Goal: Communication & Community: Share content

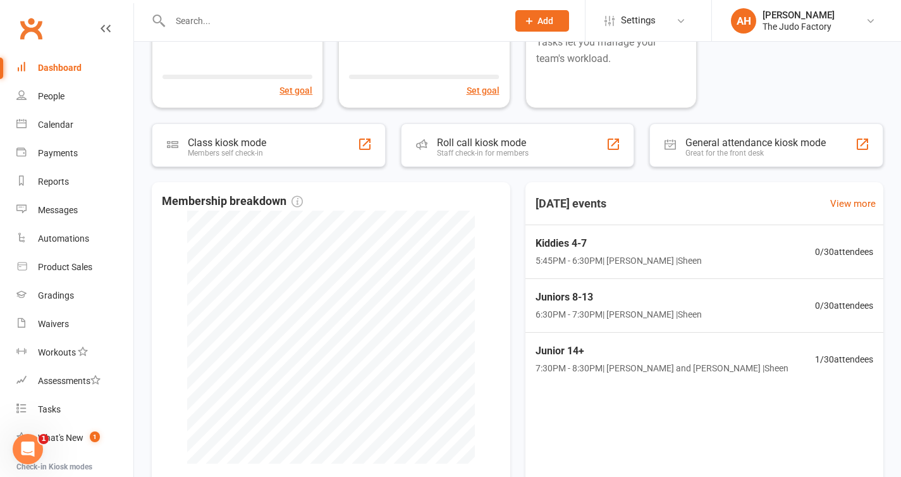
click at [548, 22] on span "Add" at bounding box center [545, 21] width 16 height 10
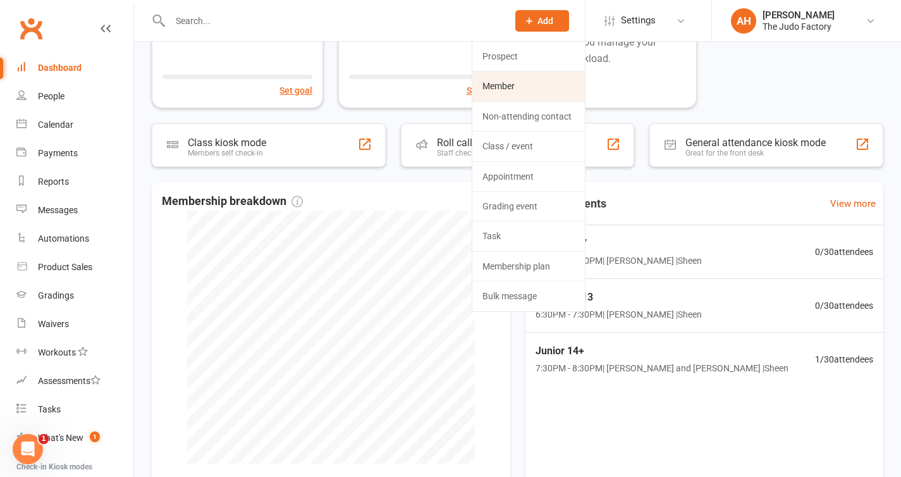
click at [519, 77] on link "Member" at bounding box center [528, 85] width 113 height 29
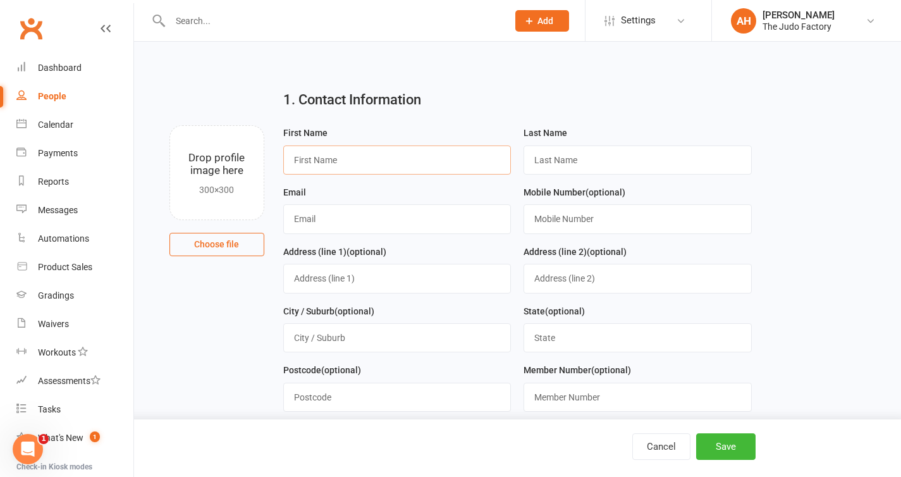
click at [419, 161] on input "text" at bounding box center [397, 159] width 228 height 29
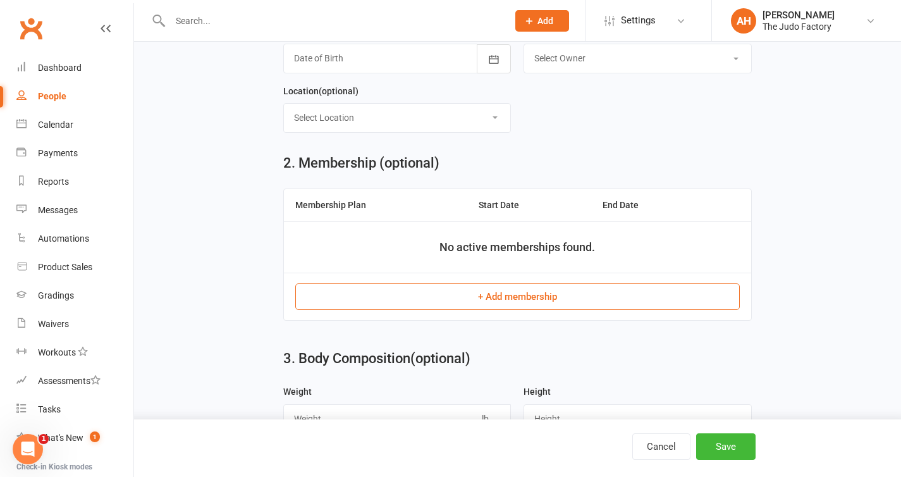
scroll to position [403, 0]
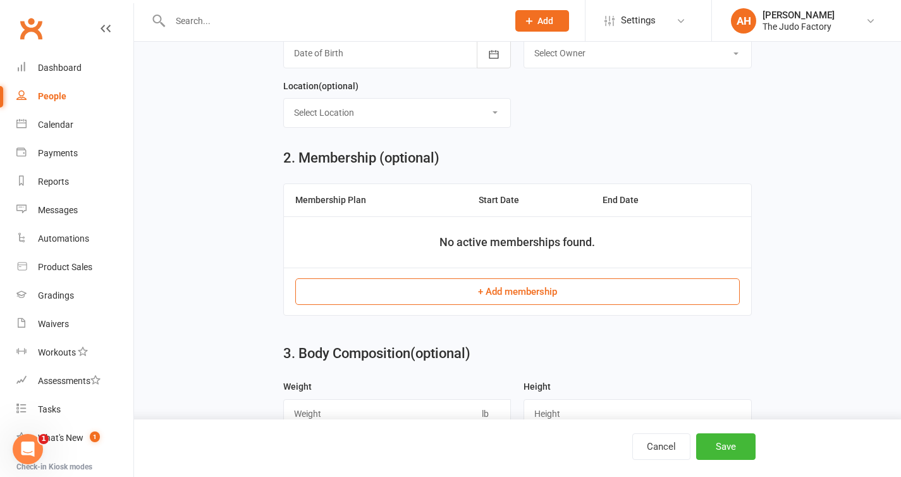
type input "[PERSON_NAME]"
click at [509, 295] on button "+ Add membership" at bounding box center [517, 291] width 444 height 27
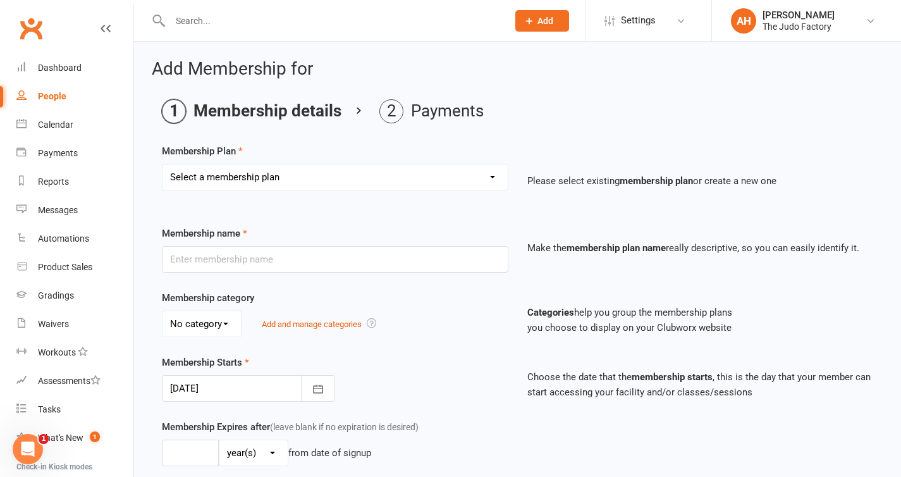
click at [426, 180] on select "Select a membership plan Create new Membership Plan Gold membership Silver memb…" at bounding box center [334, 176] width 345 height 25
select select "3"
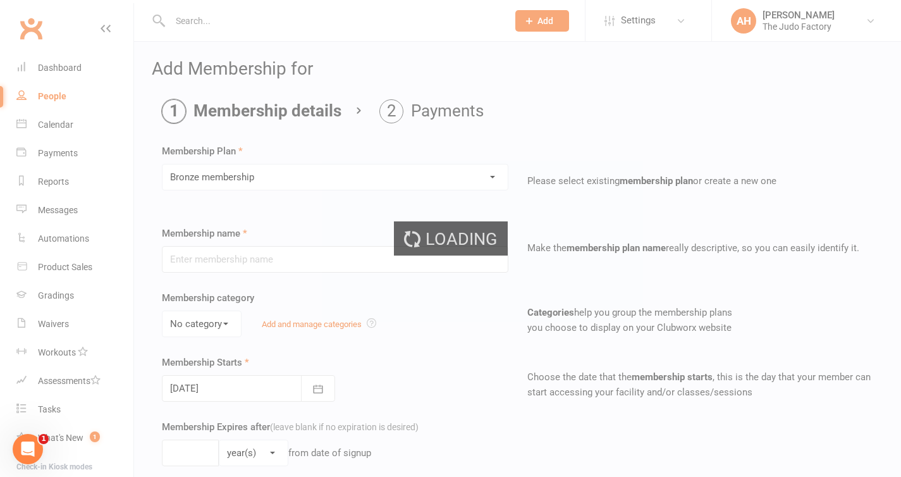
type input "Bronze membership"
type input "[DATE]"
type input "0"
type input "1"
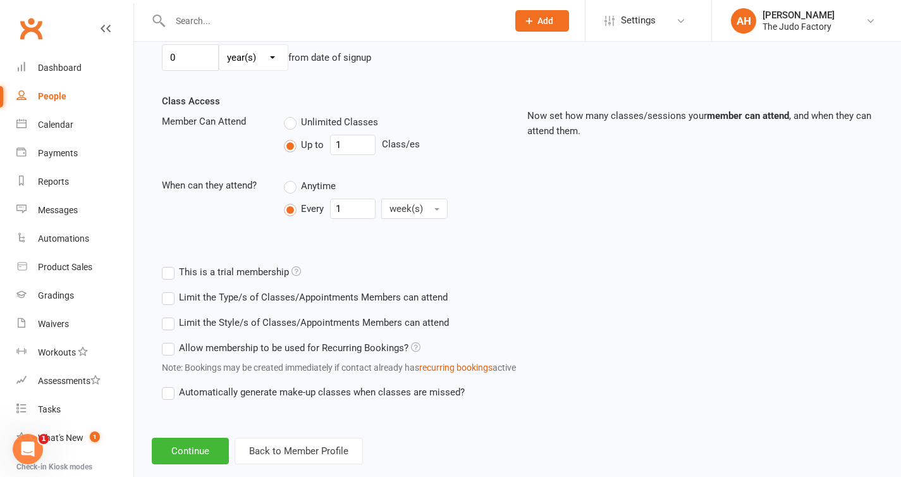
scroll to position [419, 0]
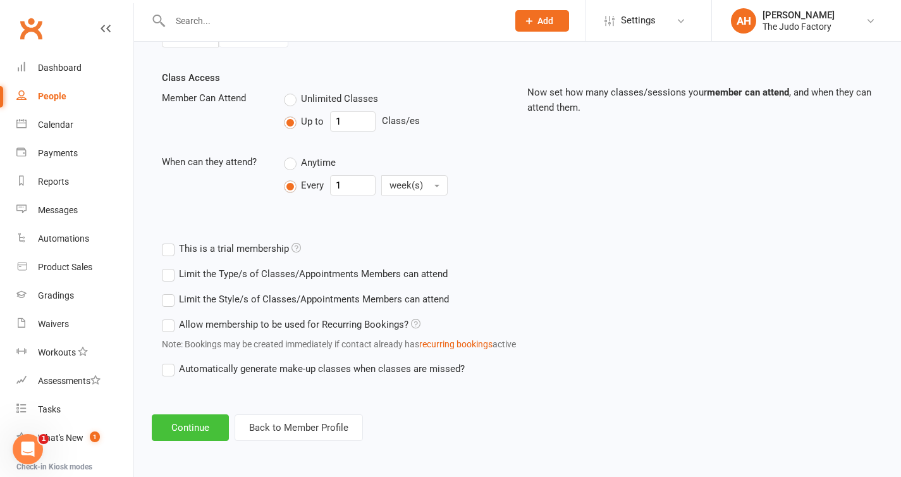
click at [187, 425] on button "Continue" at bounding box center [190, 427] width 77 height 27
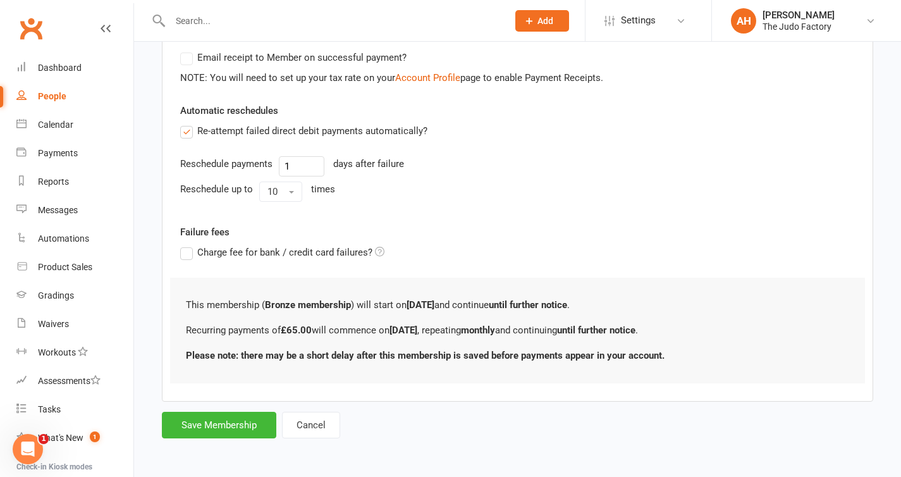
scroll to position [0, 0]
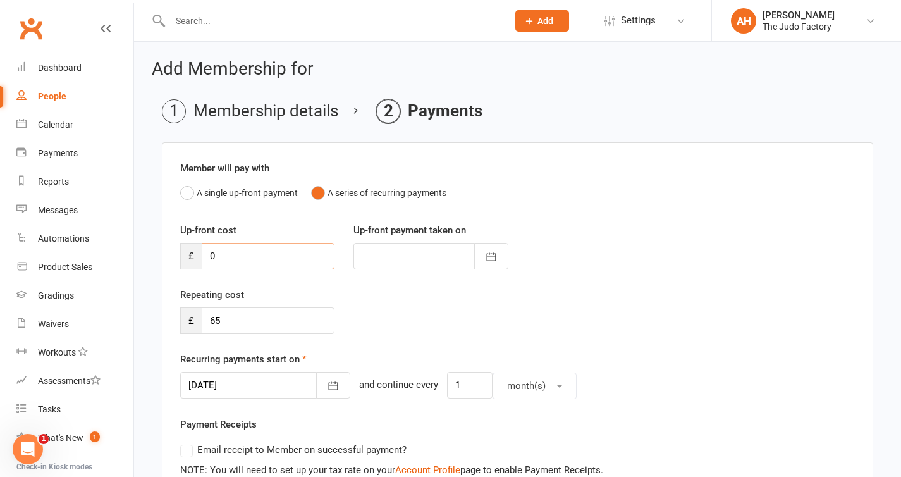
click at [262, 260] on input "0" at bounding box center [268, 256] width 133 height 27
type input "4"
type input "[DATE]"
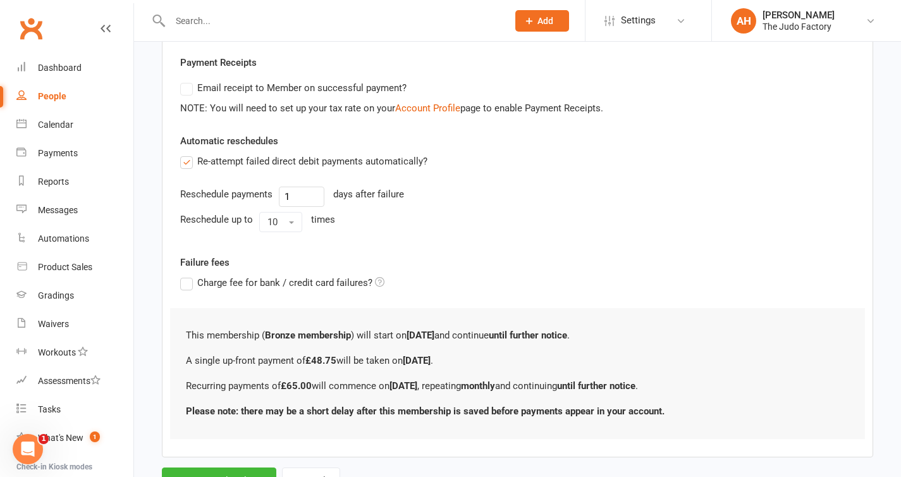
scroll to position [417, 0]
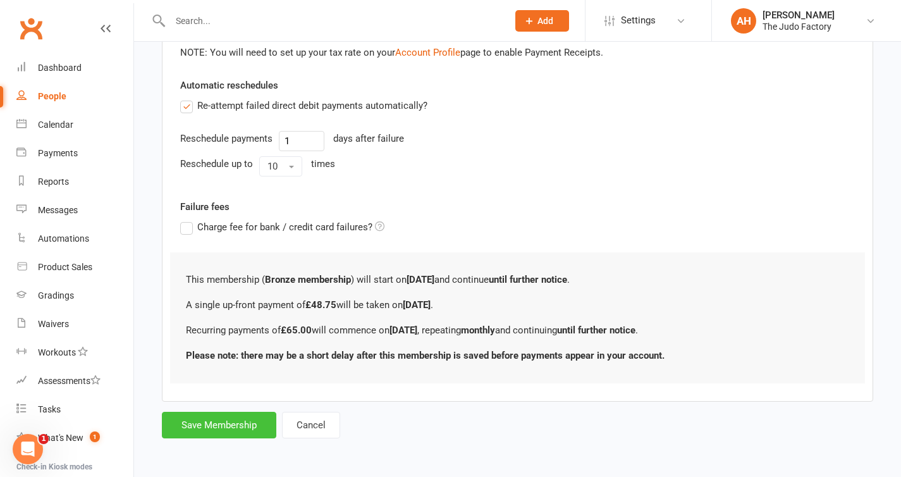
type input "48.75"
click at [226, 422] on button "Save Membership" at bounding box center [219, 425] width 114 height 27
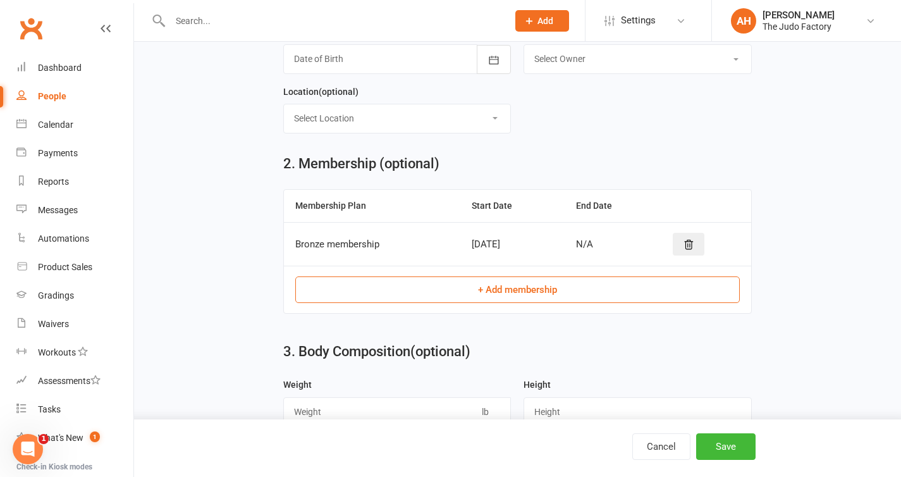
scroll to position [395, 0]
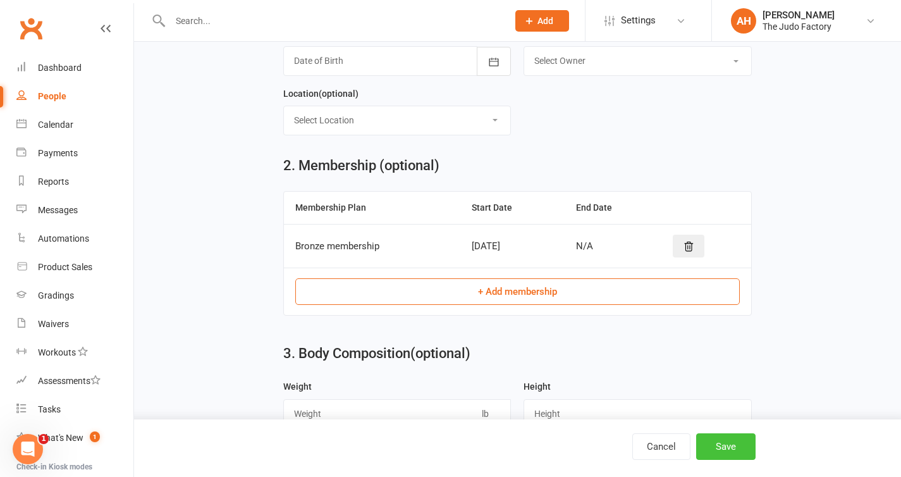
click at [726, 448] on button "Save" at bounding box center [725, 446] width 59 height 27
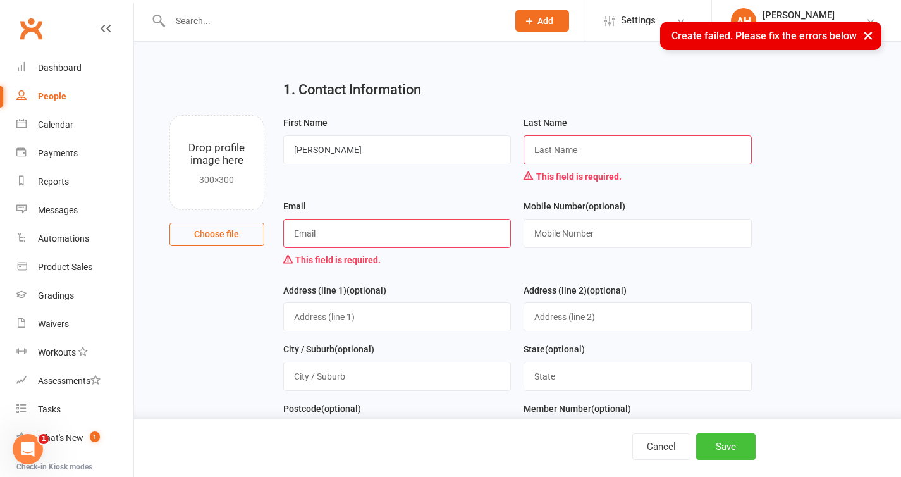
scroll to position [8, 0]
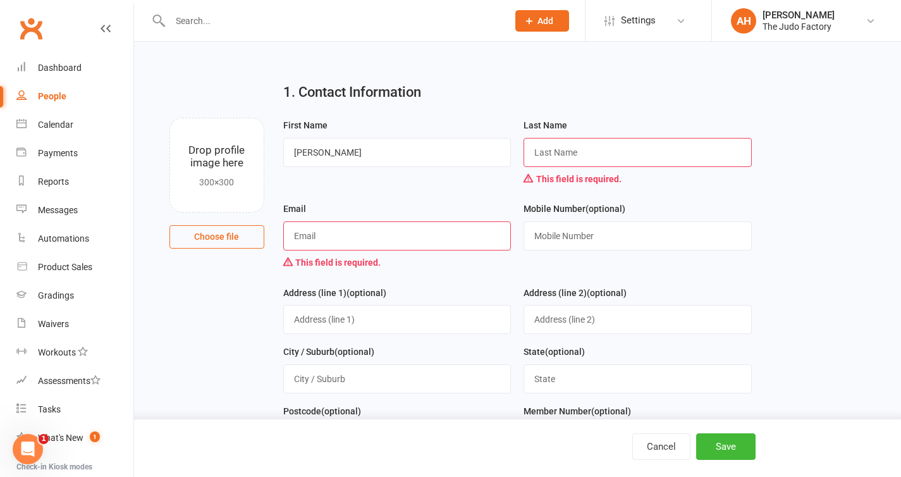
click at [577, 154] on input "text" at bounding box center [638, 152] width 228 height 29
click at [440, 235] on input "text" at bounding box center [397, 235] width 228 height 29
paste input "[EMAIL_ADDRESS][DOMAIN_NAME]"
type input "[EMAIL_ADDRESS][DOMAIN_NAME]"
click at [598, 152] on input "text" at bounding box center [638, 152] width 228 height 29
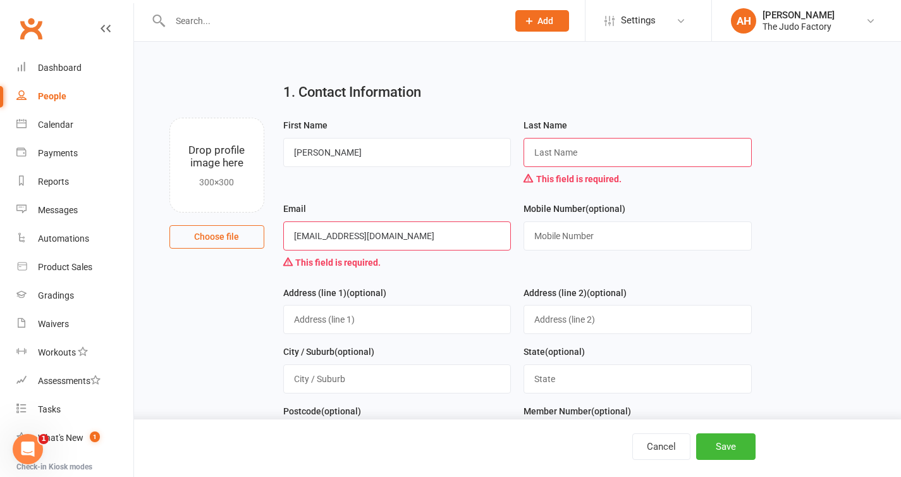
click at [562, 156] on input "text" at bounding box center [638, 152] width 228 height 29
paste input "guerroumi"
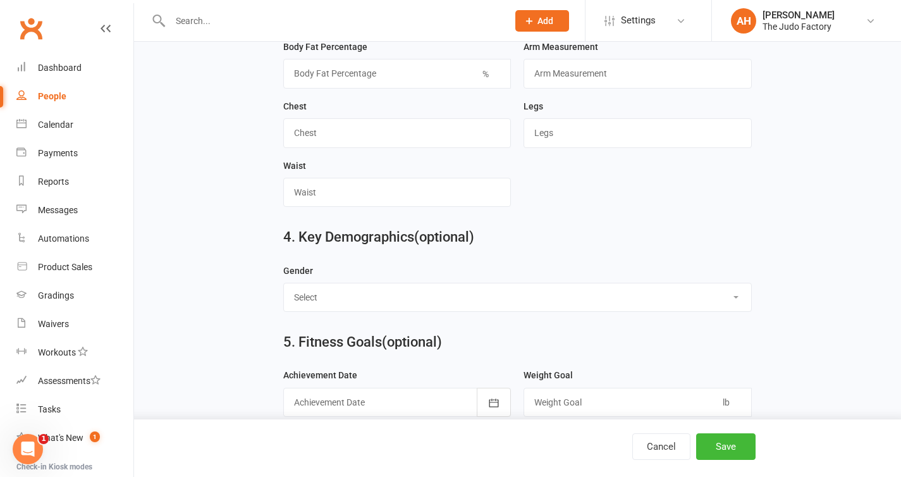
scroll to position [843, 0]
type input "guerroumi"
click at [673, 449] on button "Cancel" at bounding box center [661, 446] width 58 height 27
select select "25"
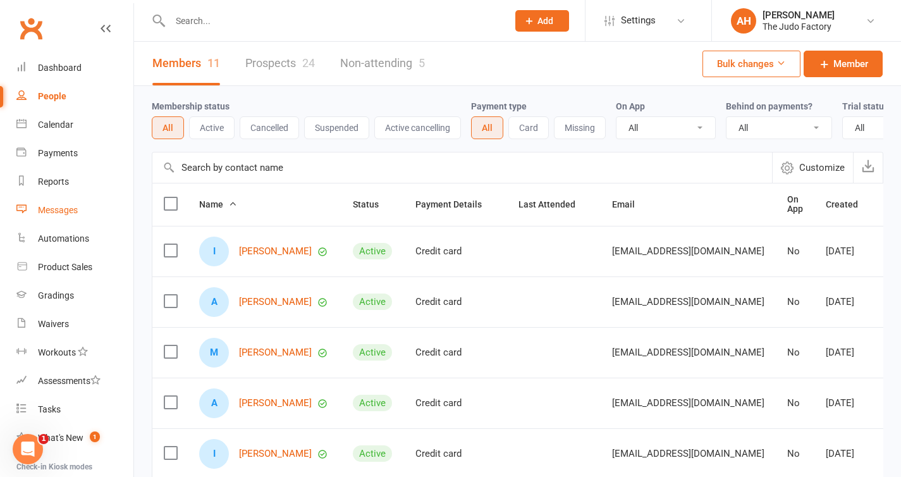
click at [50, 207] on div "Messages" at bounding box center [58, 210] width 40 height 10
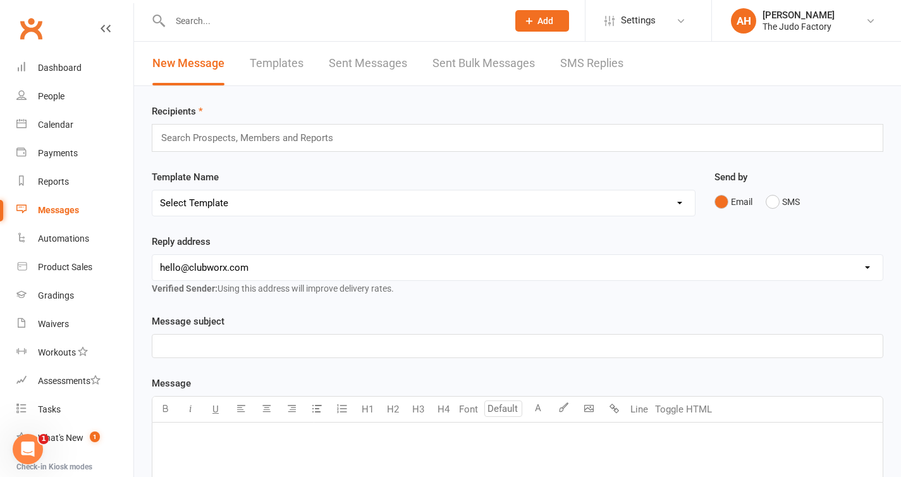
click at [276, 59] on link "Templates" at bounding box center [277, 64] width 54 height 44
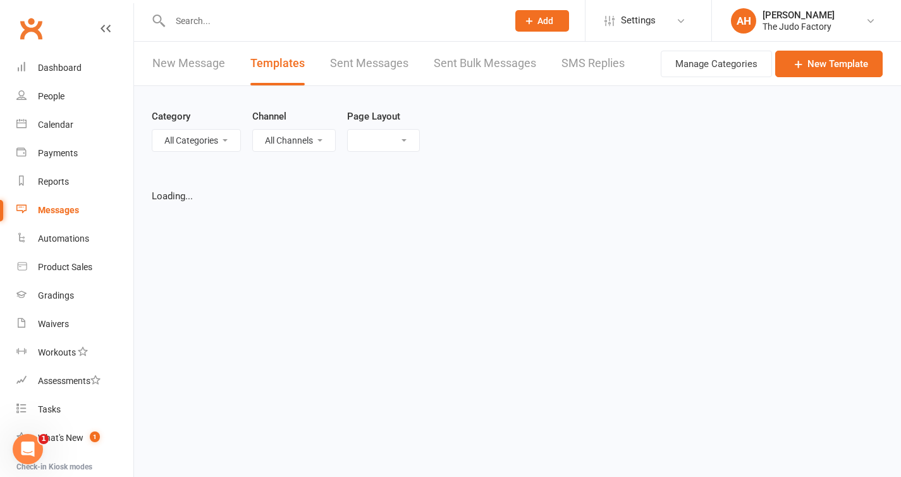
select select "grid"
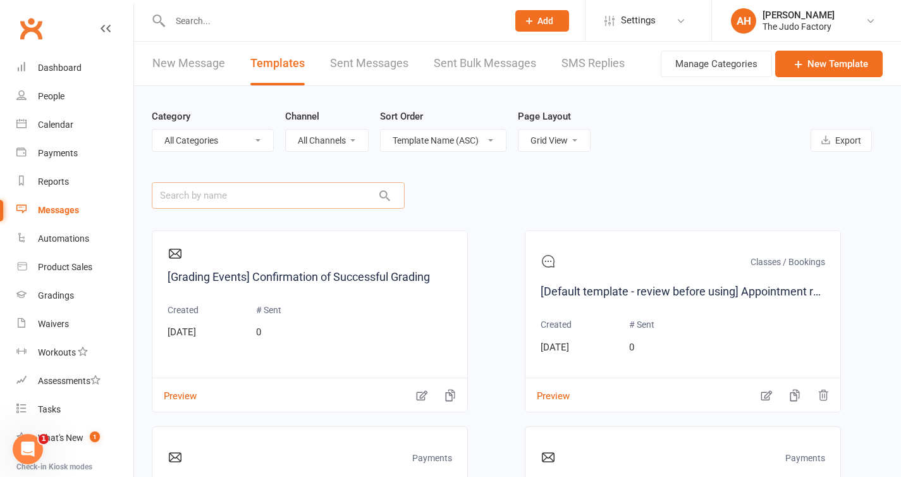
click at [289, 197] on input "text" at bounding box center [278, 195] width 253 height 27
click at [183, 59] on link "New Message" at bounding box center [188, 64] width 73 height 44
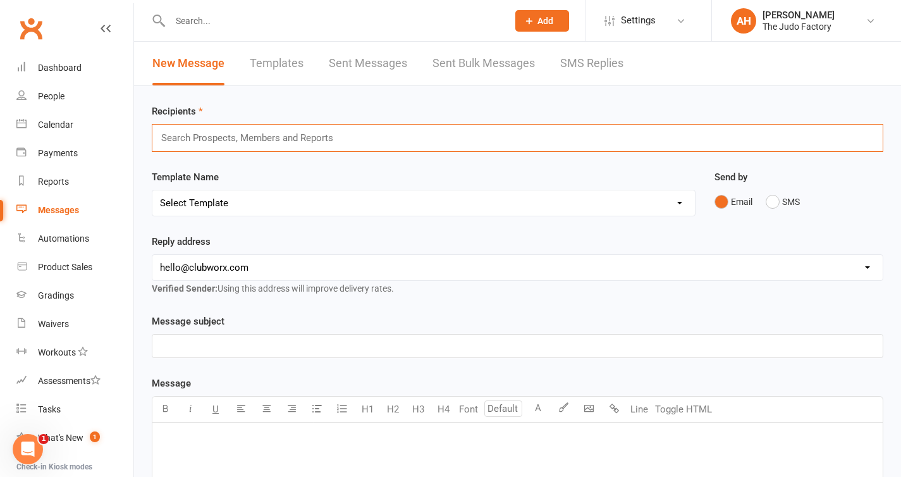
click at [276, 140] on input "text" at bounding box center [252, 138] width 185 height 16
paste input "guerroumi"
type input "guerroumi"
click at [276, 140] on div "[PERSON_NAME]" at bounding box center [518, 138] width 732 height 28
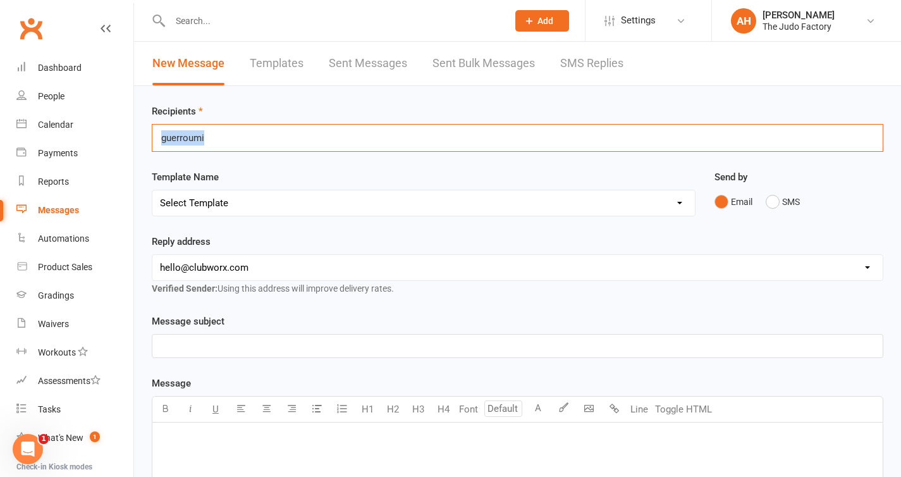
click at [276, 140] on div "[PERSON_NAME]" at bounding box center [518, 138] width 732 height 28
click at [63, 94] on div "People" at bounding box center [51, 96] width 27 height 10
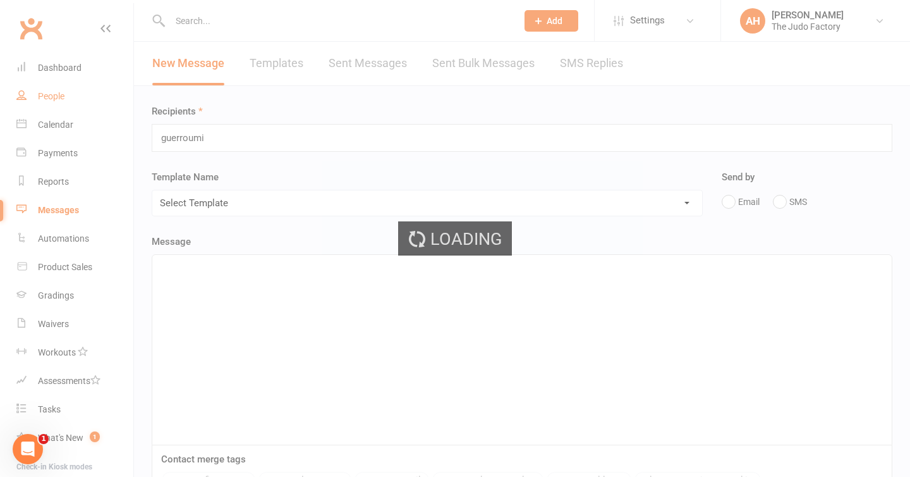
select select "25"
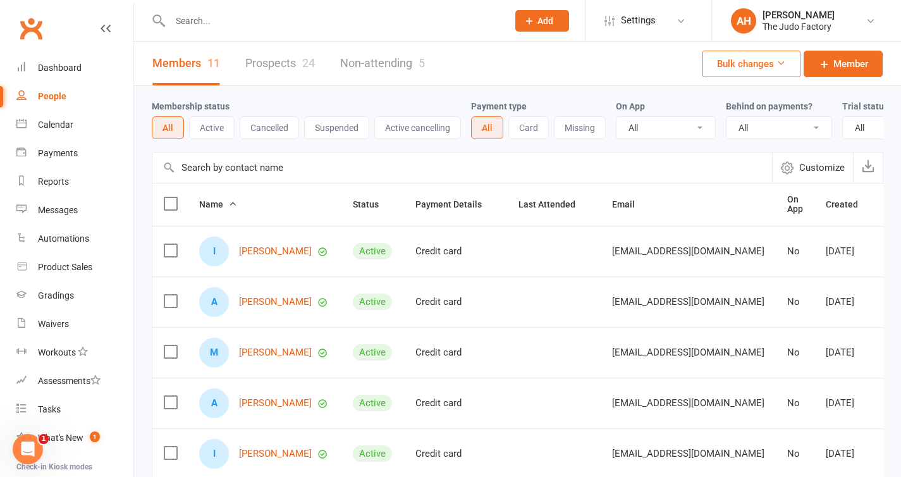
click at [536, 25] on button "Add" at bounding box center [542, 20] width 54 height 21
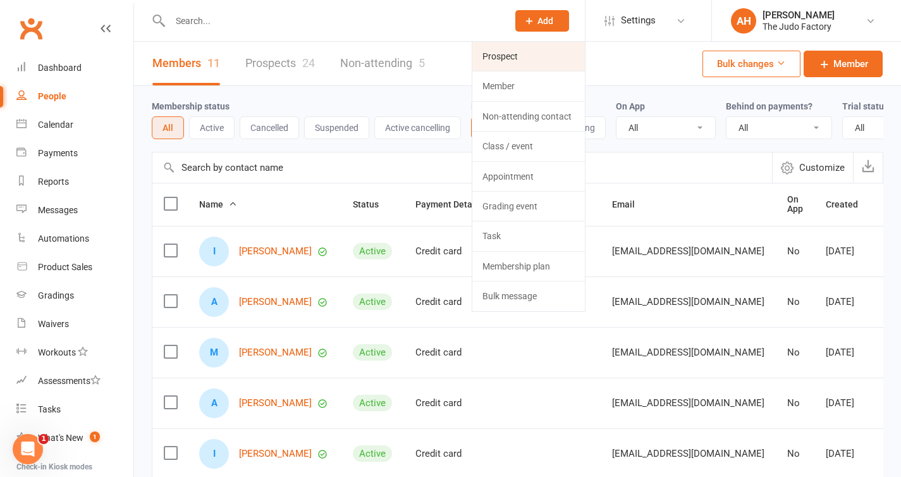
click at [516, 59] on link "Prospect" at bounding box center [528, 56] width 113 height 29
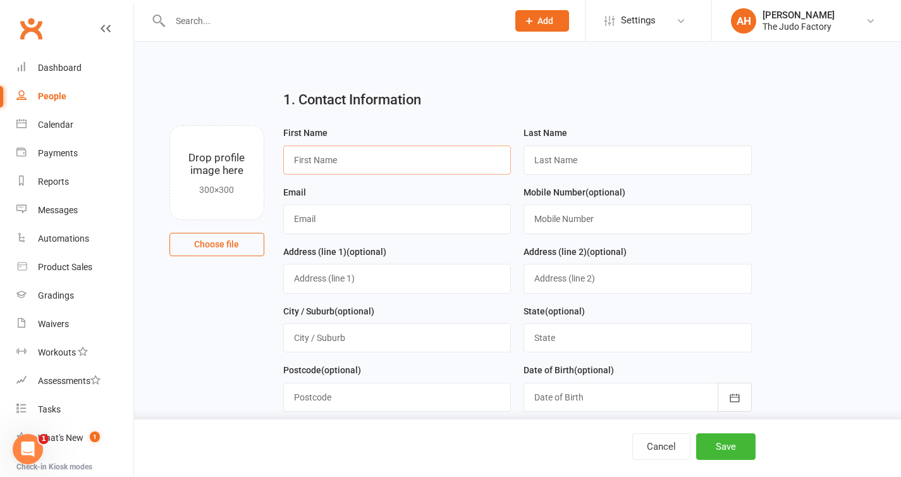
click at [338, 162] on input "text" at bounding box center [397, 159] width 228 height 29
type input "[PERSON_NAME]"
paste input "guerroumi"
type input "guerroumi"
click at [432, 219] on input "text" at bounding box center [397, 218] width 228 height 29
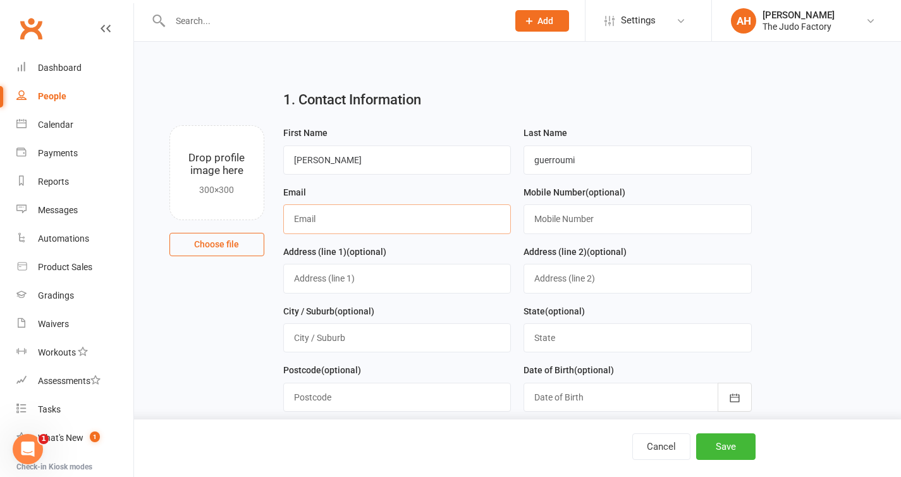
paste input "[EMAIL_ADDRESS][DOMAIN_NAME]"
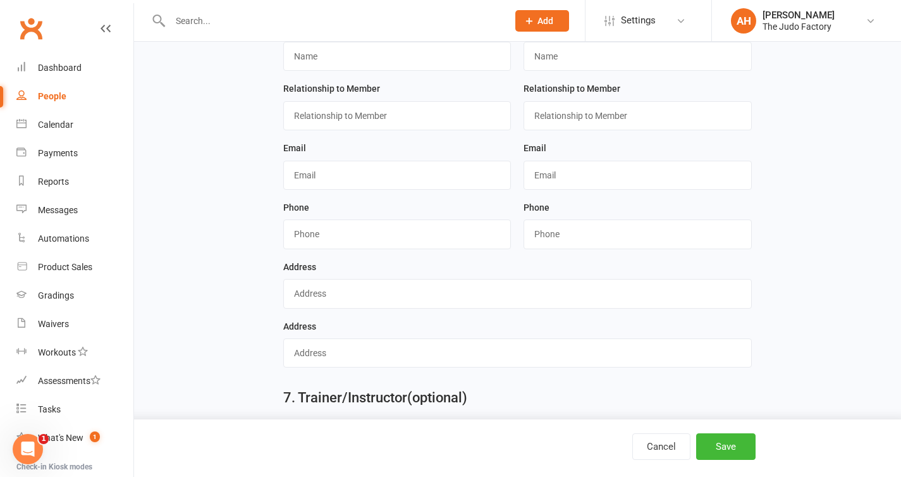
scroll to position [1364, 0]
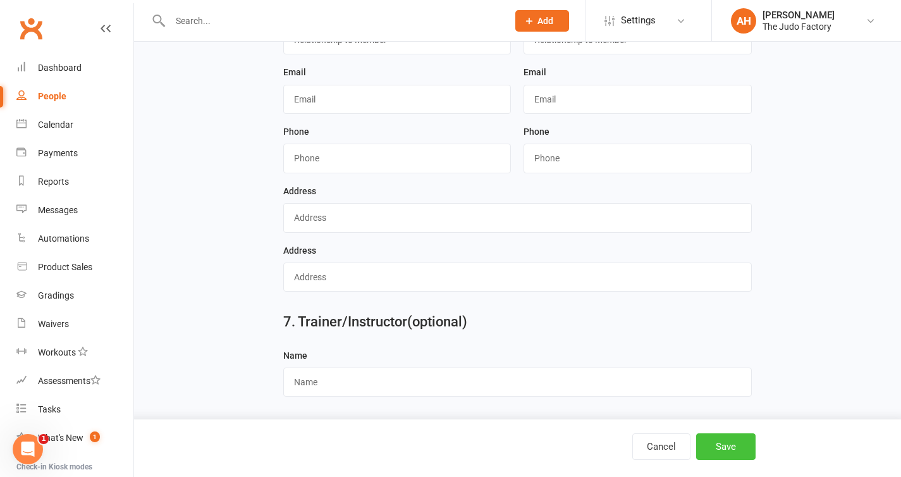
type input "[EMAIL_ADDRESS][DOMAIN_NAME]"
click at [740, 455] on button "Save" at bounding box center [725, 446] width 59 height 27
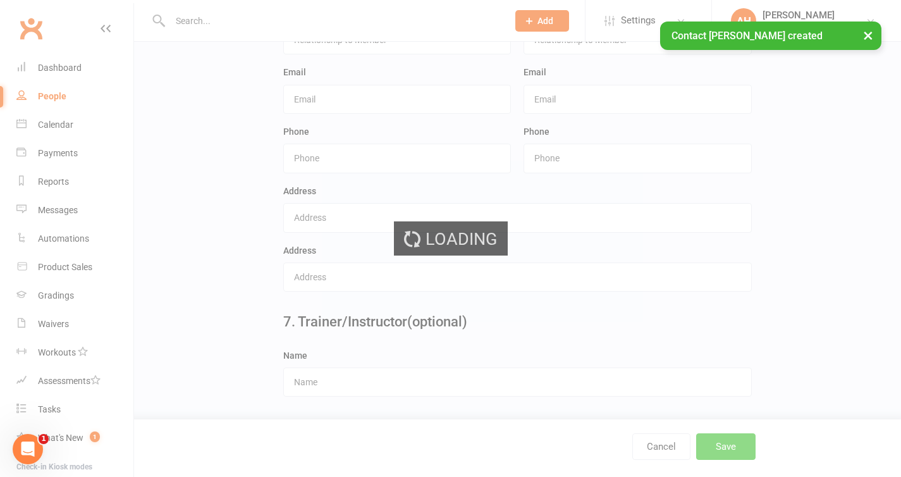
scroll to position [0, 0]
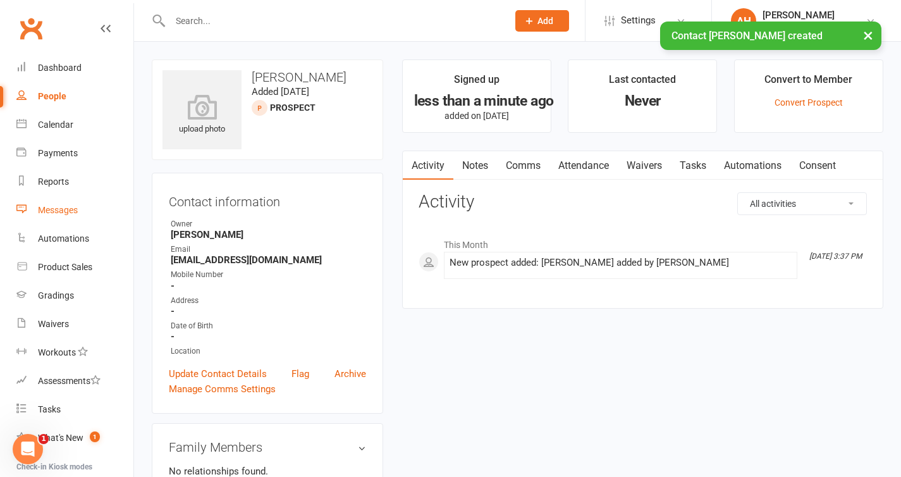
click at [60, 214] on div "Messages" at bounding box center [58, 210] width 40 height 10
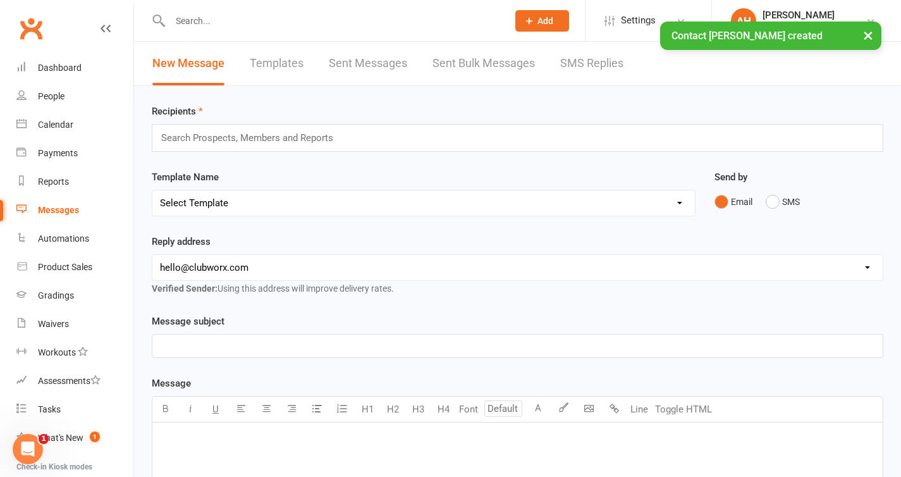
click at [307, 138] on input "text" at bounding box center [252, 138] width 185 height 16
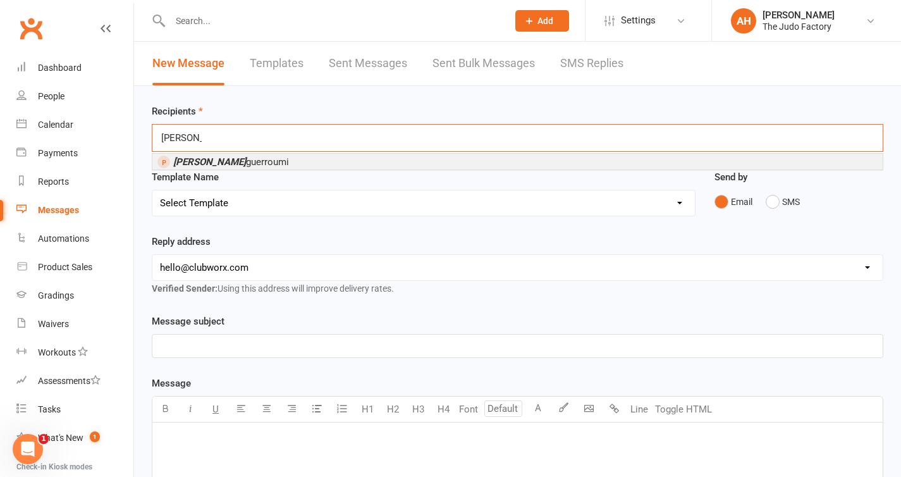
type input "[PERSON_NAME]"
click at [306, 161] on li "[PERSON_NAME]" at bounding box center [517, 162] width 730 height 16
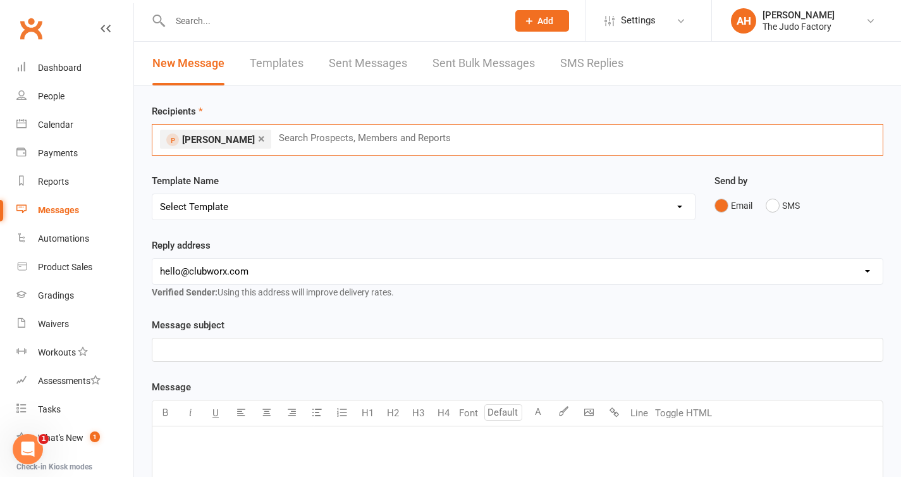
click at [295, 216] on select "Select Template [SMS] [Default template - review before using] Appointment remi…" at bounding box center [423, 206] width 542 height 25
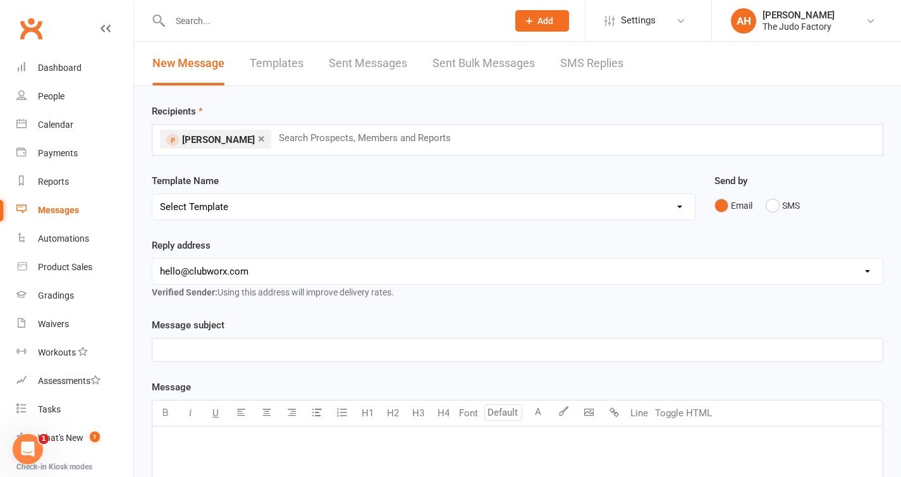
select select "10"
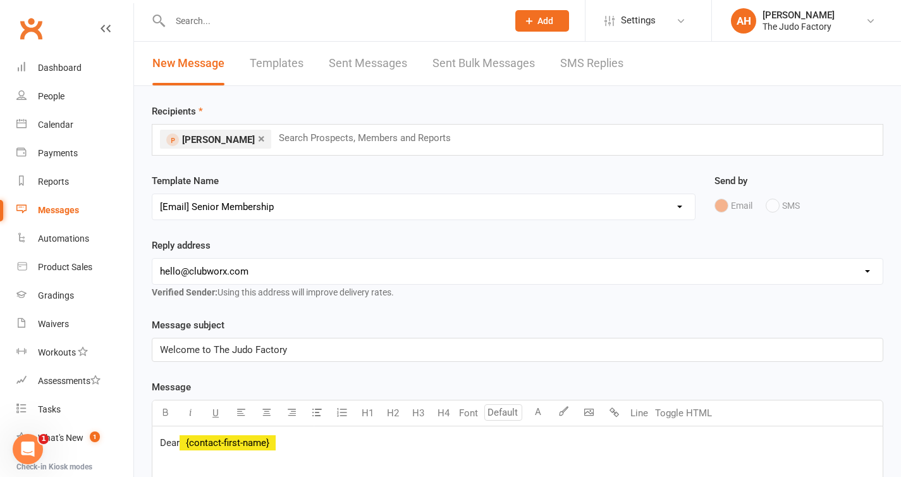
click at [253, 271] on select "[EMAIL_ADDRESS][DOMAIN_NAME] [EMAIL_ADDRESS][DOMAIN_NAME]" at bounding box center [517, 271] width 730 height 25
select select "1"
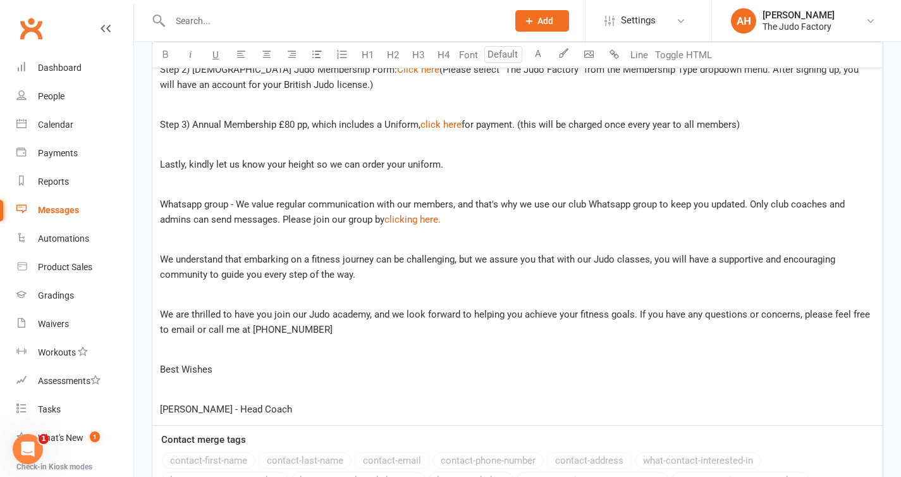
scroll to position [613, 0]
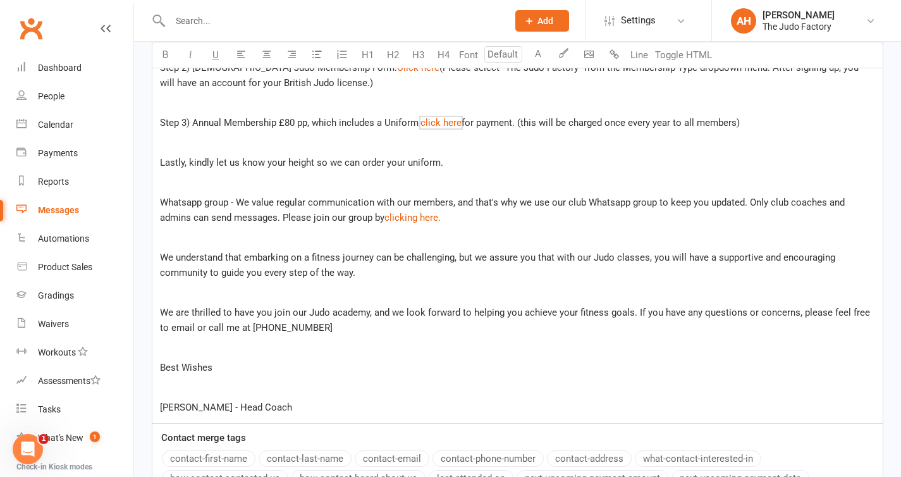
drag, startPoint x: 766, startPoint y: 126, endPoint x: 726, endPoint y: 103, distance: 45.9
click at [726, 103] on div "Dear ﻿ {contact-first-name} We are delighted to introduce you to our Judo acade…" at bounding box center [517, 122] width 730 height 601
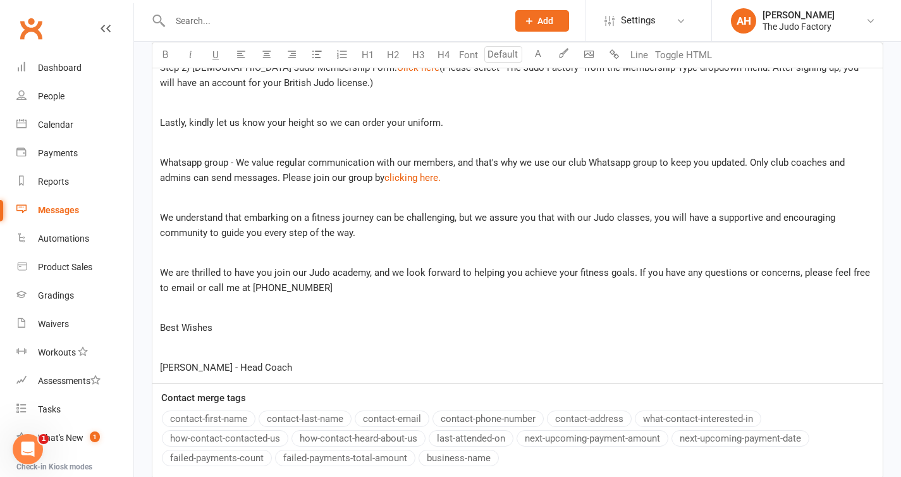
click at [462, 124] on p "Lastly, kindly let us know your height so we can order your uniform." at bounding box center [517, 122] width 715 height 15
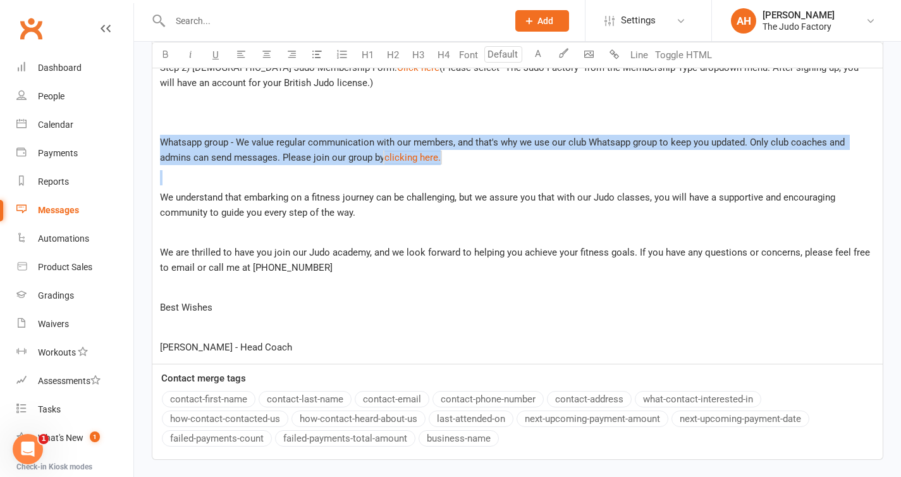
drag, startPoint x: 481, startPoint y: 170, endPoint x: 171, endPoint y: 115, distance: 315.3
click at [171, 115] on div "Dear ﻿ {contact-first-name} We are delighted to introduce you to our Judo acade…" at bounding box center [517, 93] width 730 height 542
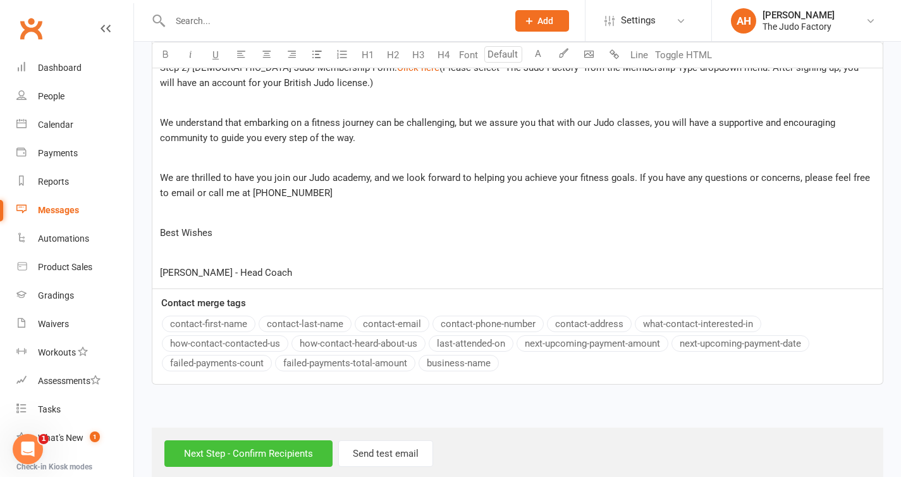
click at [241, 452] on input "Next Step - Confirm Recipients" at bounding box center [248, 453] width 168 height 27
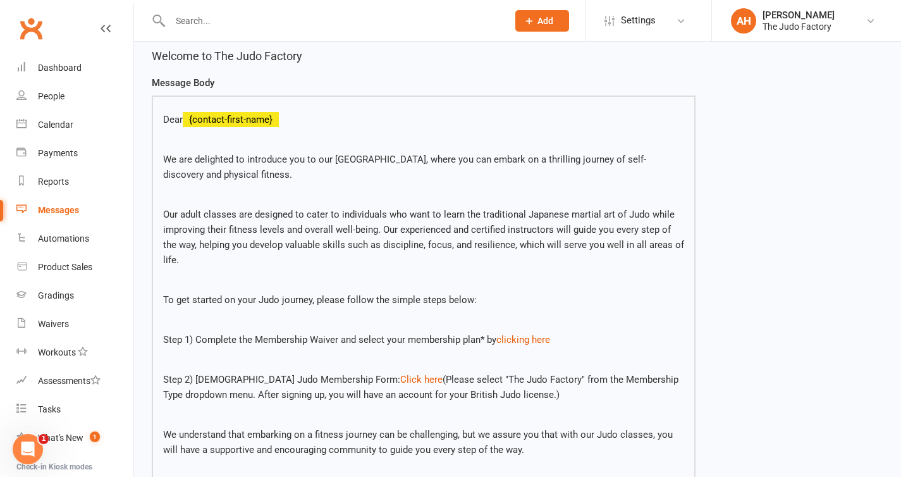
scroll to position [479, 0]
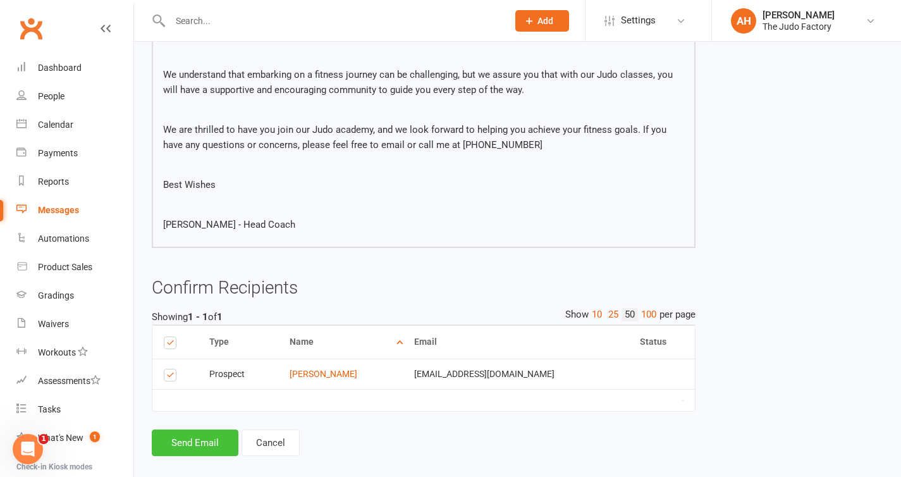
click at [207, 429] on button "Send Email" at bounding box center [195, 442] width 87 height 27
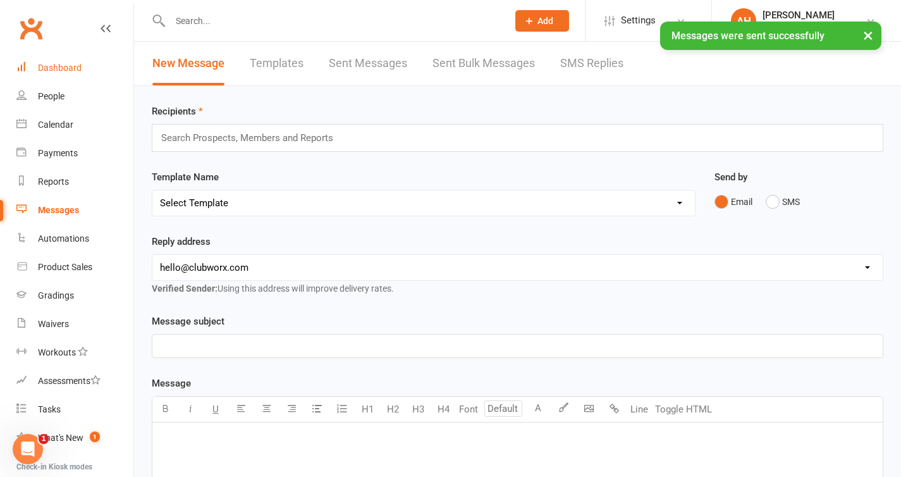
click at [58, 72] on div "Dashboard" at bounding box center [60, 68] width 44 height 10
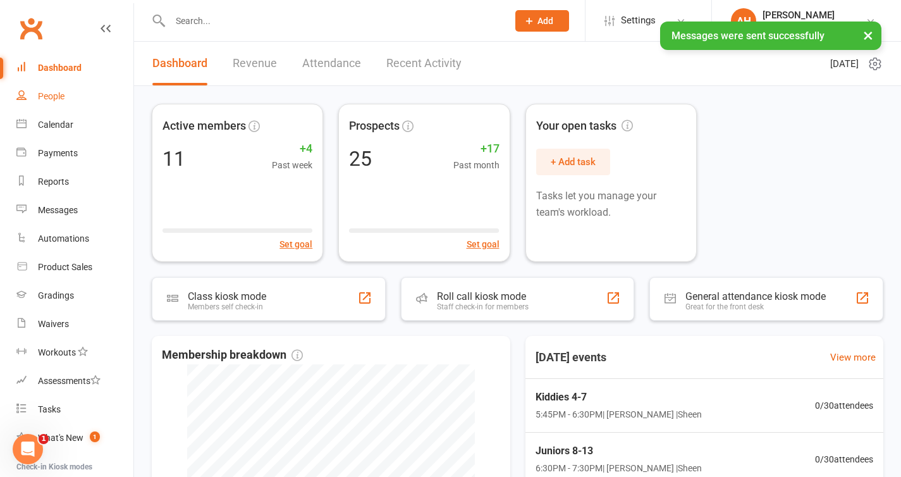
click at [54, 103] on link "People" at bounding box center [74, 96] width 117 height 28
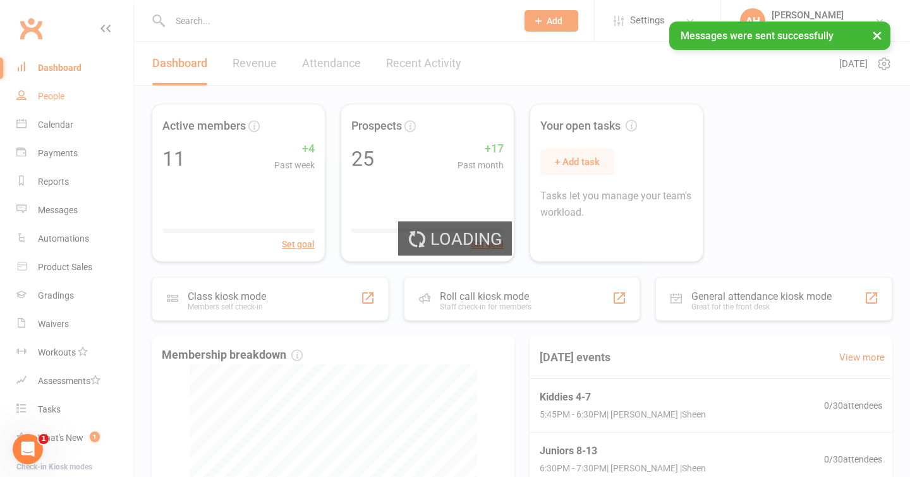
select select "25"
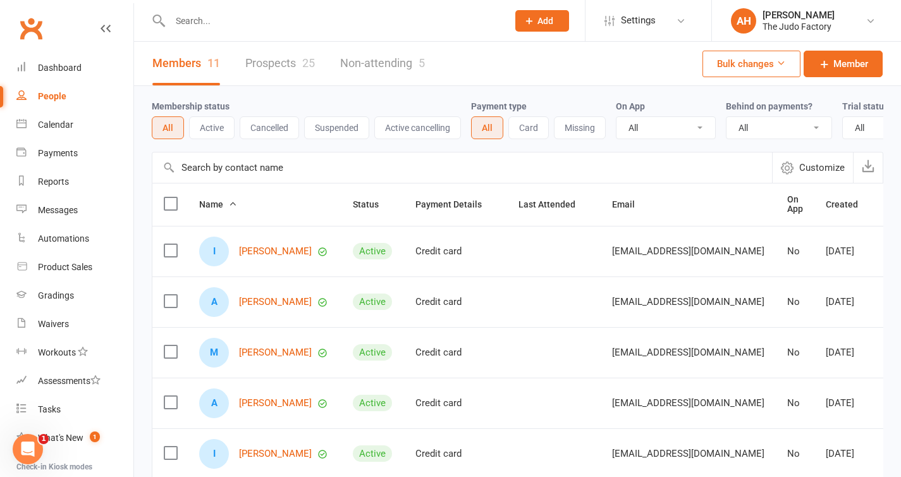
click at [280, 66] on link "Prospects 25" at bounding box center [280, 64] width 70 height 44
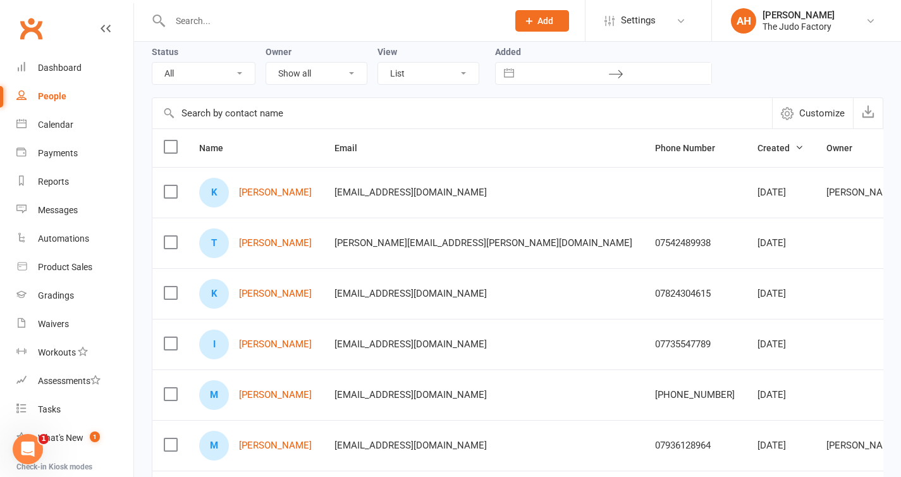
scroll to position [56, 0]
click at [273, 192] on link "[PERSON_NAME]" at bounding box center [275, 191] width 73 height 11
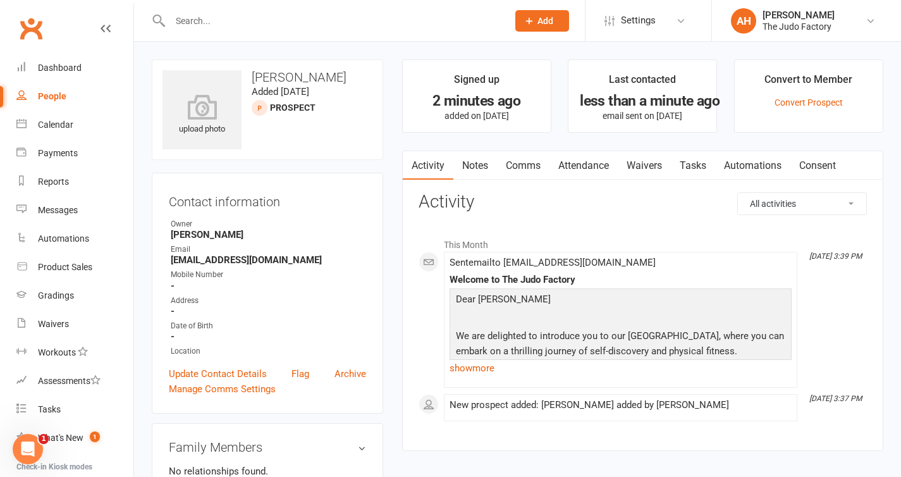
click at [470, 166] on link "Notes" at bounding box center [475, 165] width 44 height 29
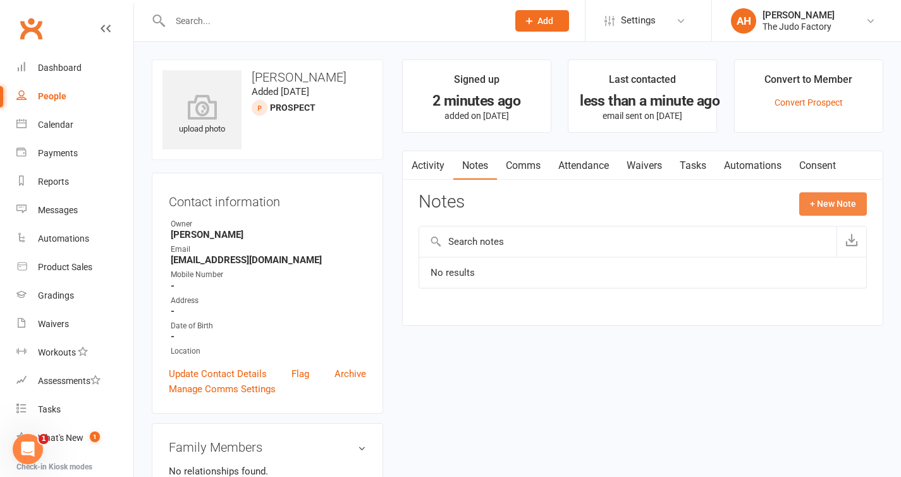
click at [838, 204] on button "+ New Note" at bounding box center [833, 203] width 68 height 23
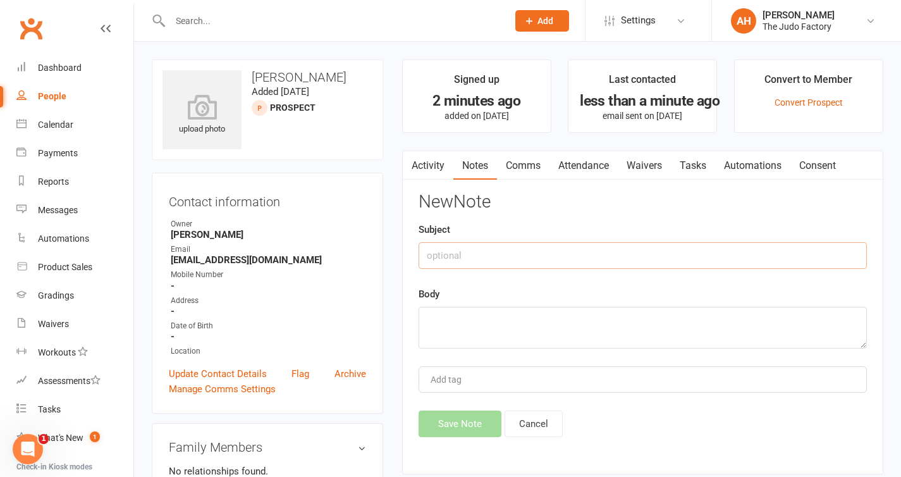
click at [661, 255] on input "text" at bounding box center [643, 255] width 448 height 27
type input "sent membership template"
click at [489, 327] on textarea at bounding box center [643, 328] width 448 height 42
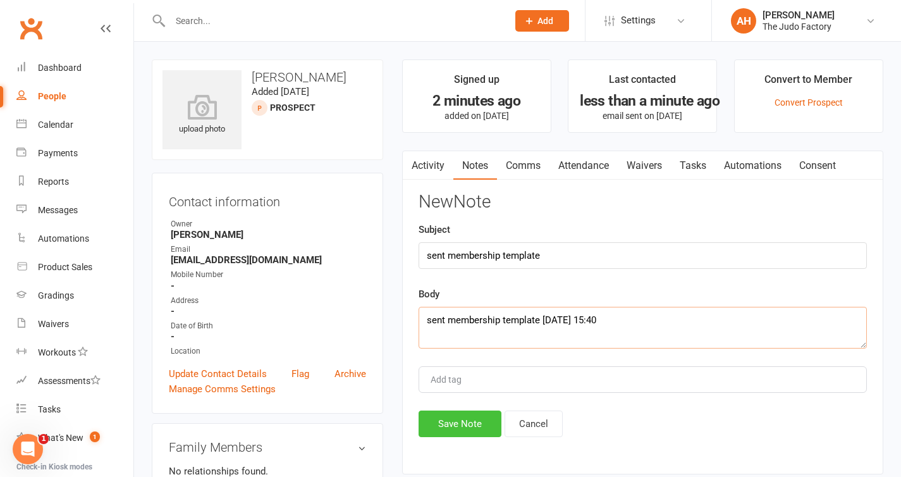
type textarea "sent membership template [DATE] 15:40"
click at [452, 420] on button "Save Note" at bounding box center [460, 423] width 83 height 27
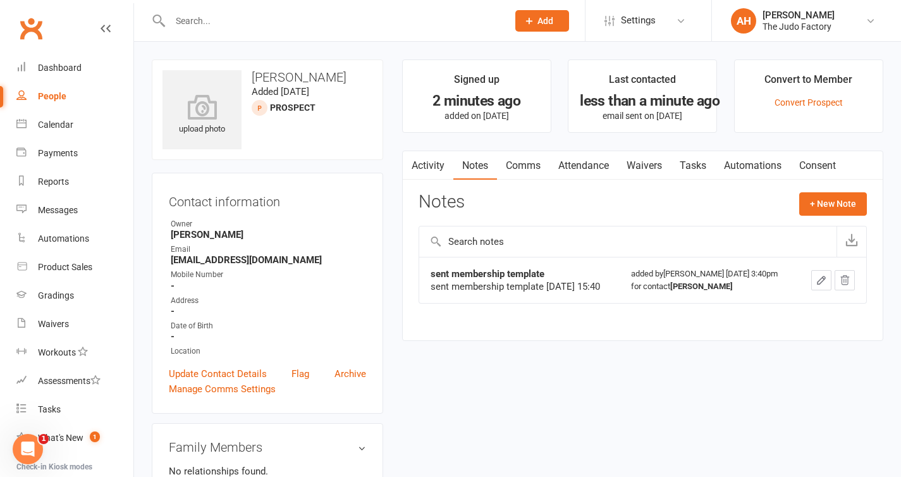
click at [46, 91] on div "People" at bounding box center [52, 96] width 28 height 10
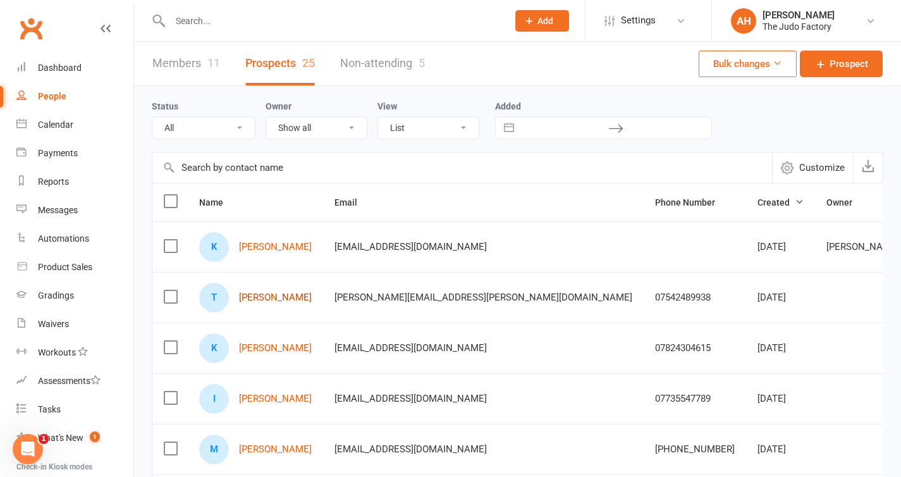
click at [279, 300] on link "[PERSON_NAME]" at bounding box center [275, 297] width 73 height 11
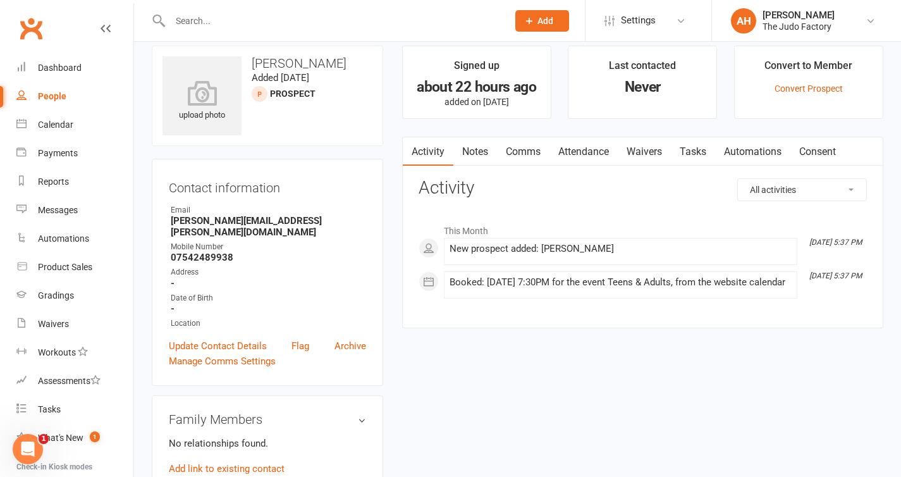
scroll to position [16, 0]
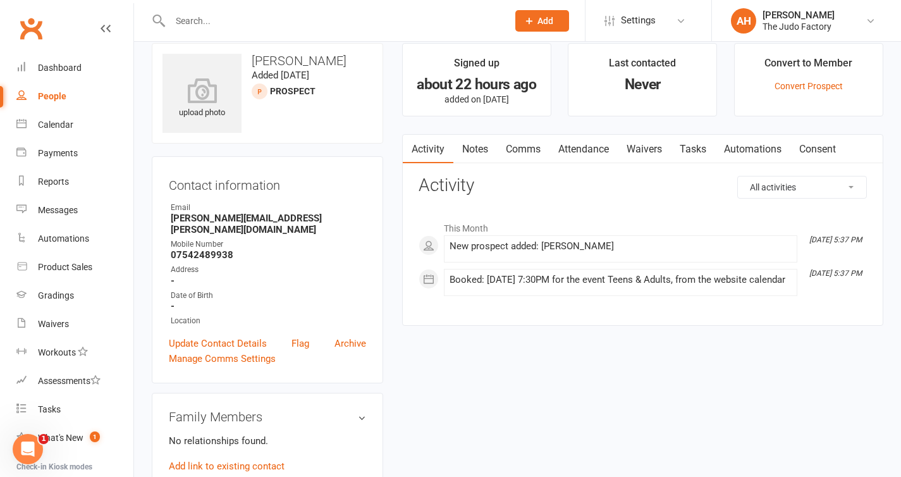
click at [47, 99] on div "People" at bounding box center [52, 96] width 28 height 10
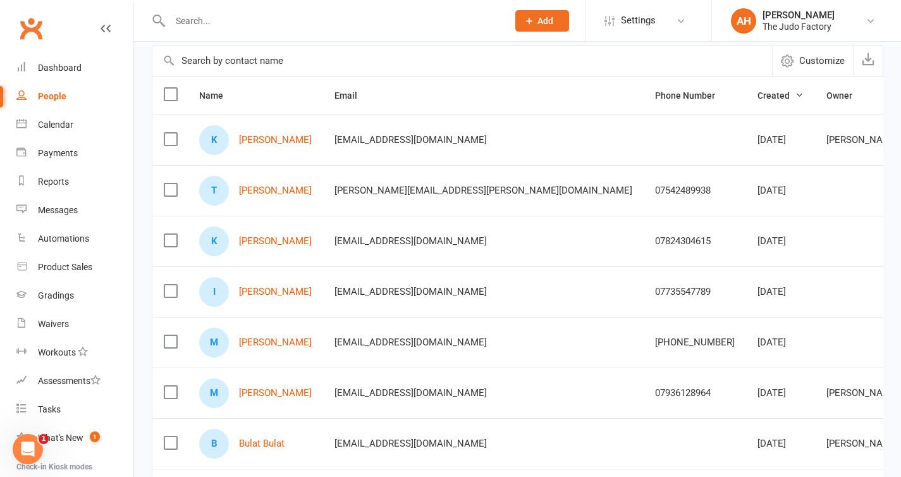
scroll to position [110, 0]
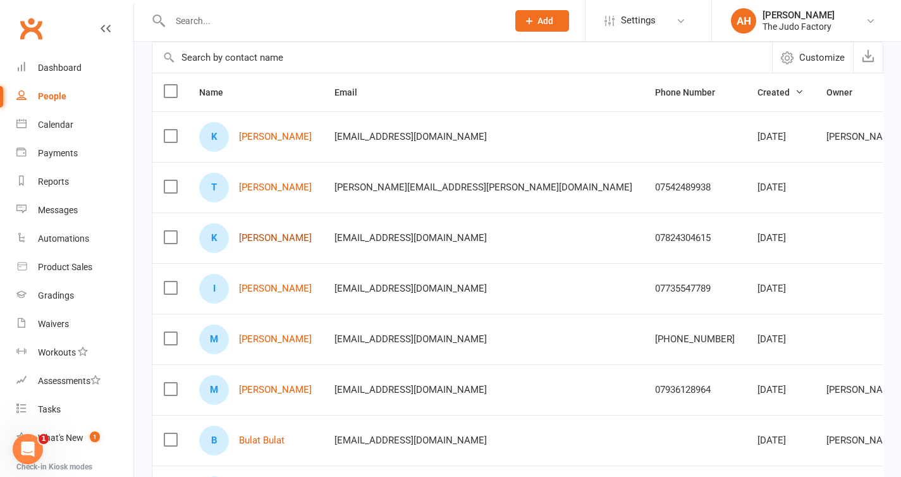
click at [270, 242] on link "[PERSON_NAME]" at bounding box center [275, 238] width 73 height 11
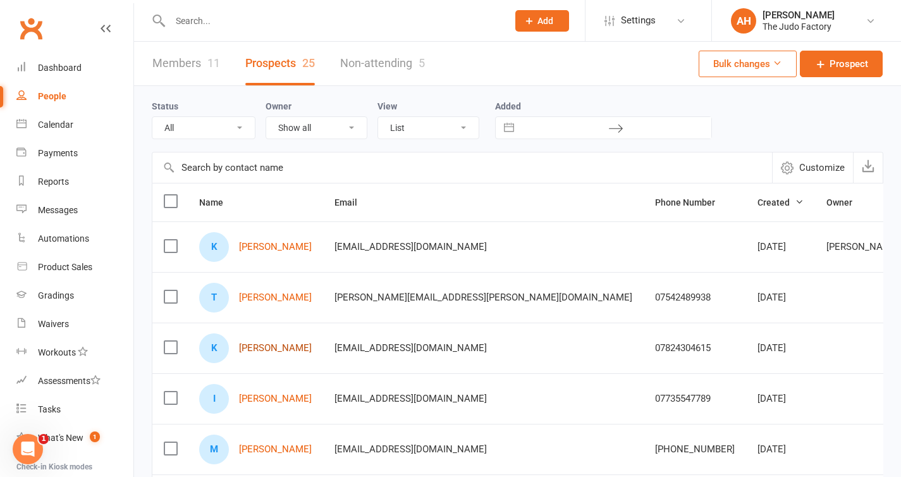
click at [283, 346] on link "[PERSON_NAME]" at bounding box center [275, 348] width 73 height 11
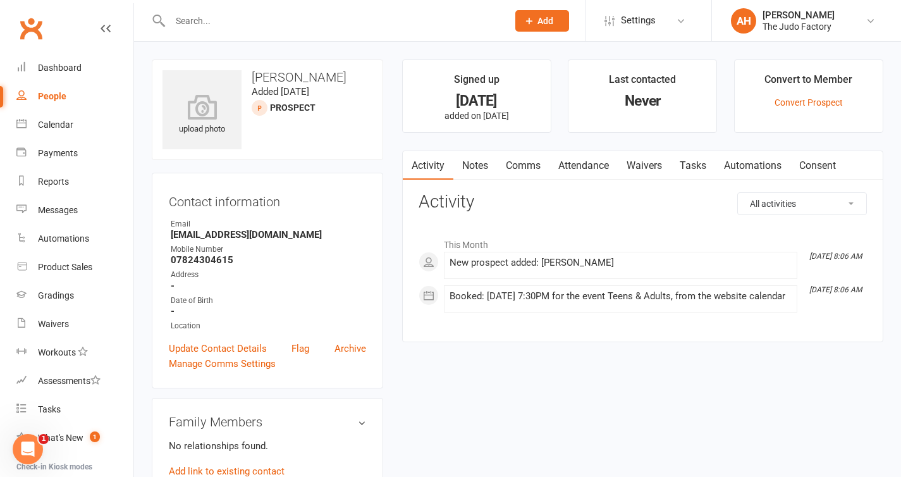
scroll to position [18, 0]
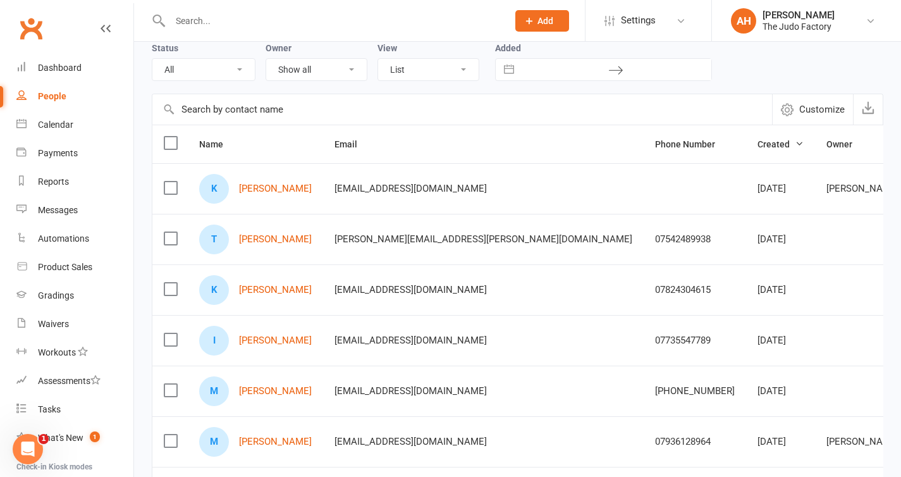
scroll to position [76, 0]
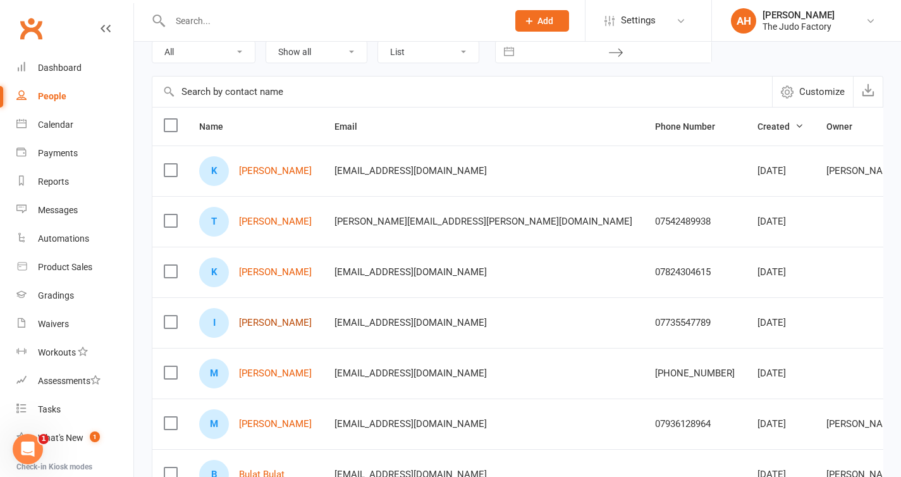
click at [267, 322] on link "[PERSON_NAME]" at bounding box center [275, 322] width 73 height 11
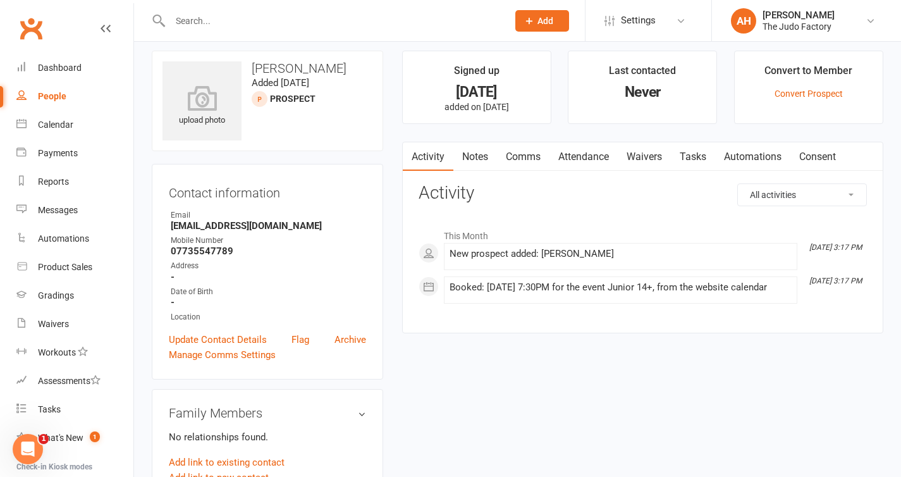
scroll to position [13, 0]
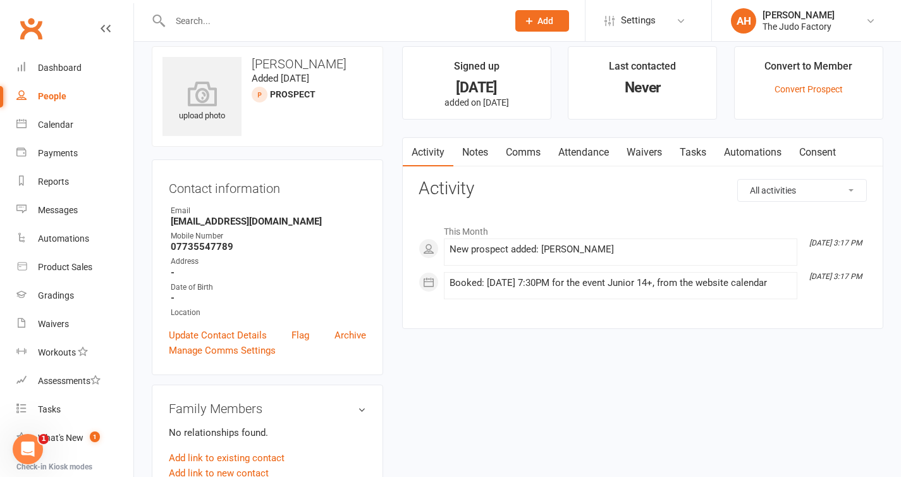
click at [511, 147] on link "Comms" at bounding box center [523, 152] width 52 height 29
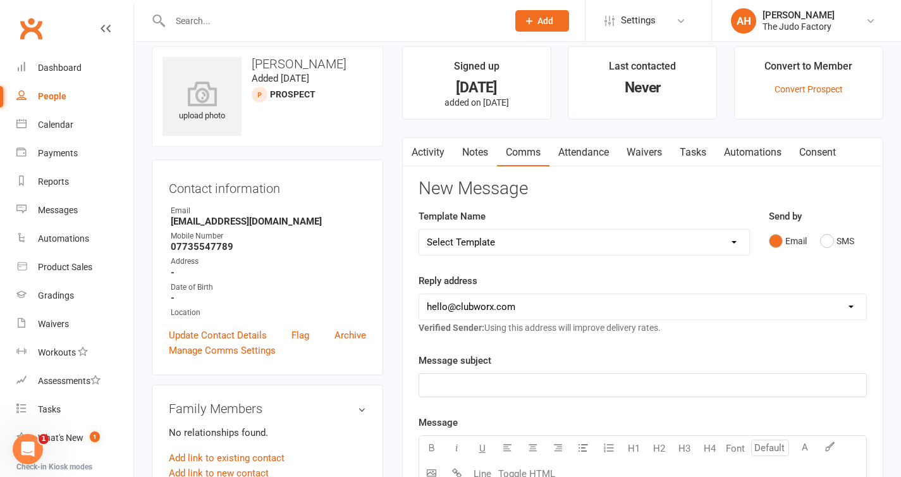
click at [441, 154] on link "Activity" at bounding box center [428, 152] width 51 height 29
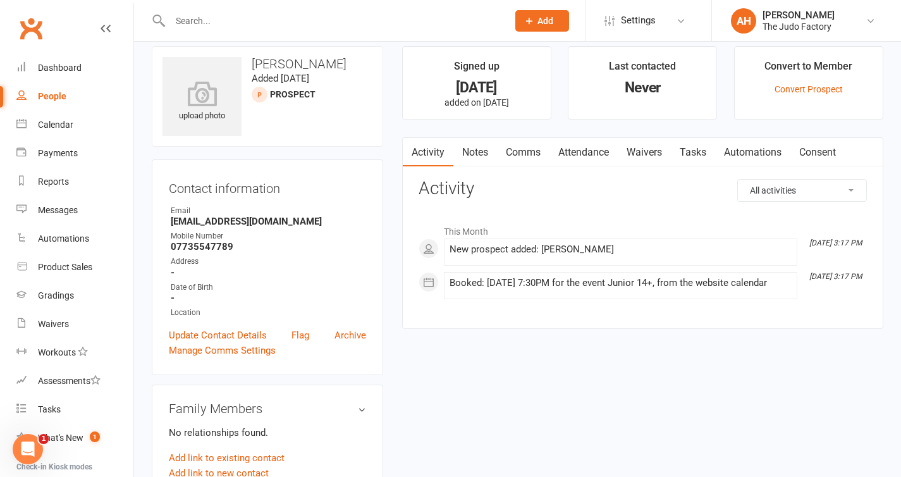
click at [63, 98] on div "People" at bounding box center [52, 96] width 28 height 10
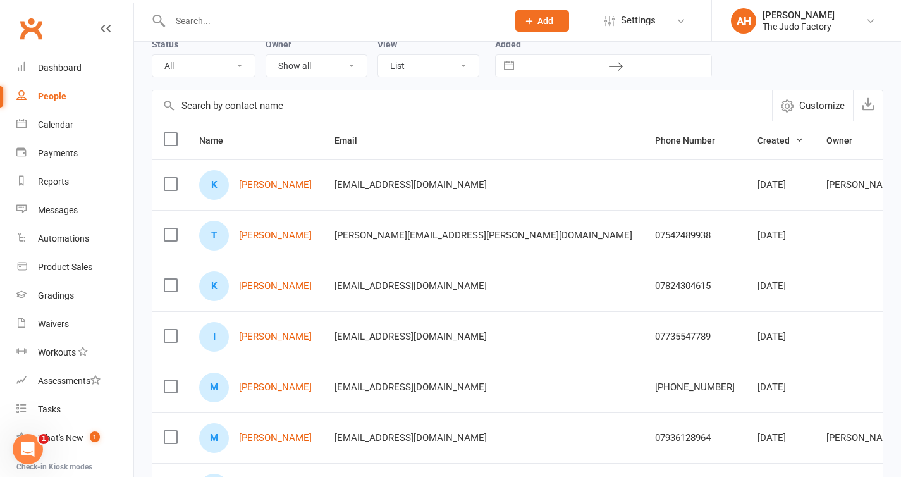
scroll to position [69, 0]
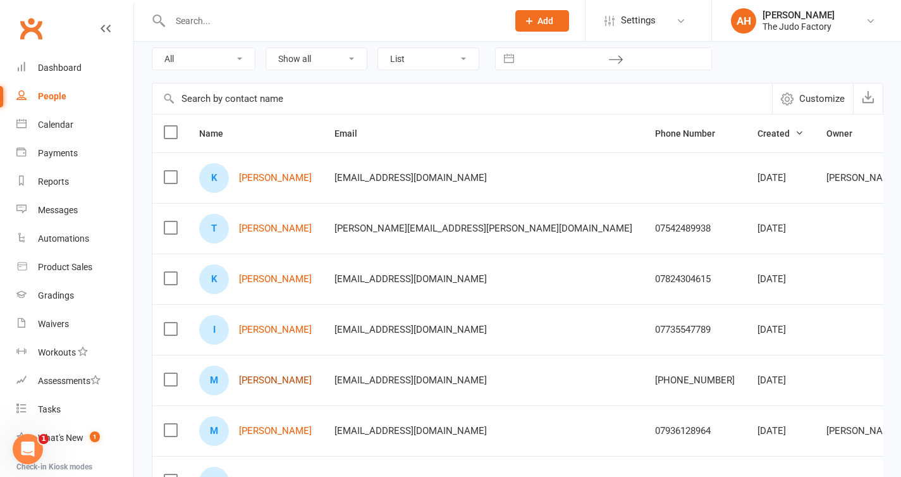
click at [274, 383] on link "[PERSON_NAME]" at bounding box center [275, 380] width 73 height 11
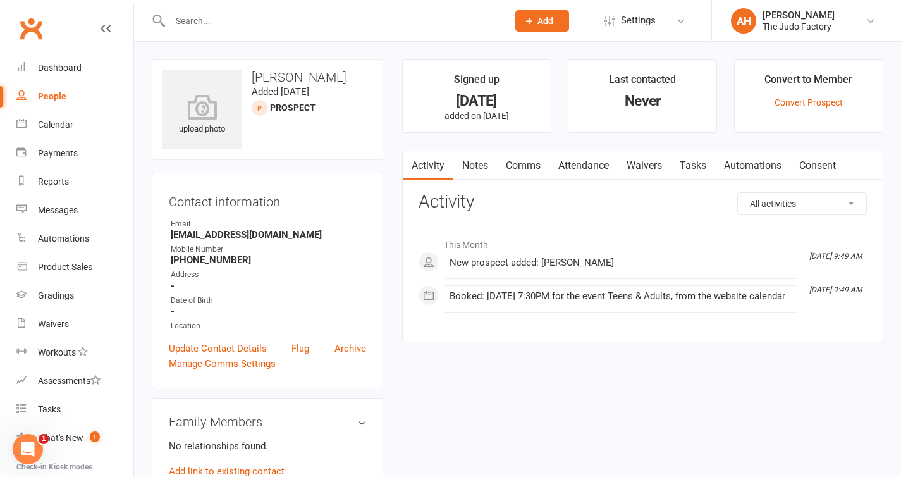
click at [515, 167] on link "Comms" at bounding box center [523, 165] width 52 height 29
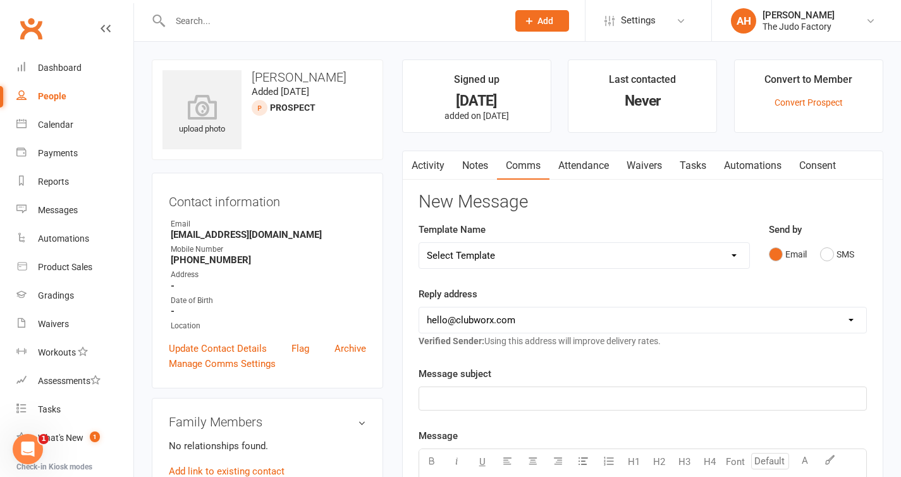
click at [495, 316] on select "[EMAIL_ADDRESS][DOMAIN_NAME] [EMAIL_ADDRESS][DOMAIN_NAME]" at bounding box center [642, 319] width 447 height 25
select select "1"
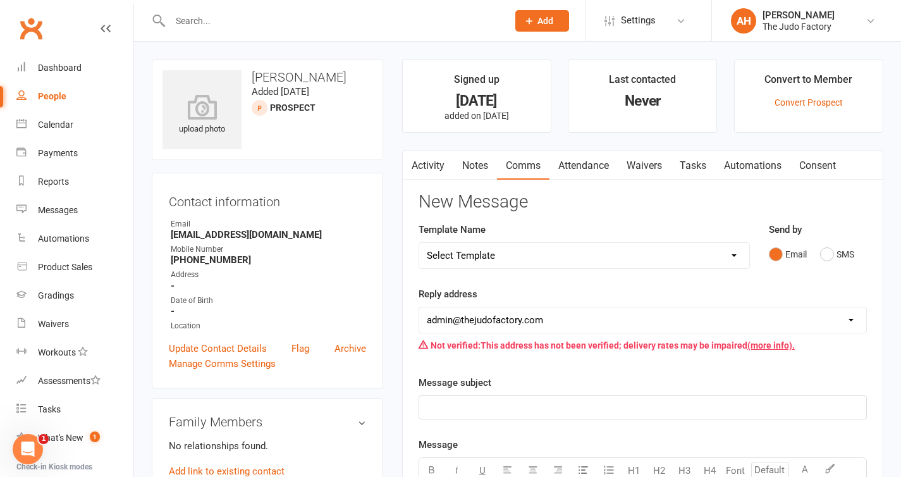
click at [502, 400] on p "﻿" at bounding box center [643, 407] width 432 height 15
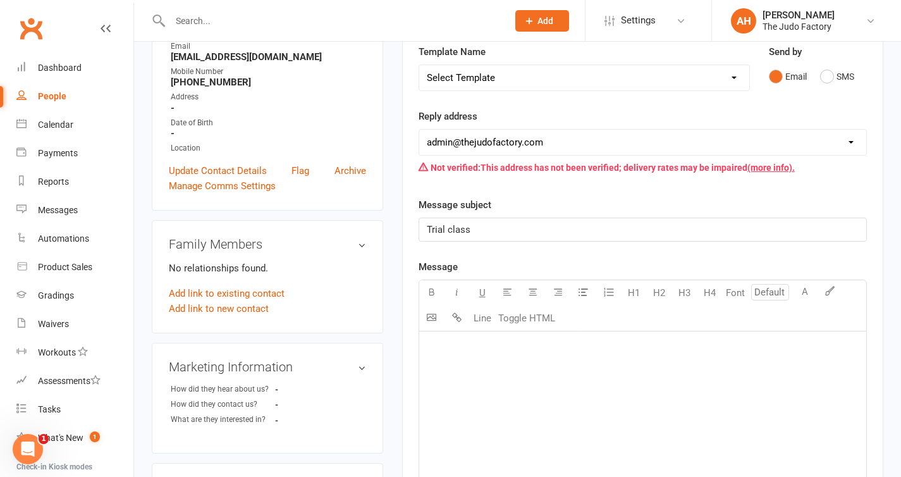
scroll to position [212, 0]
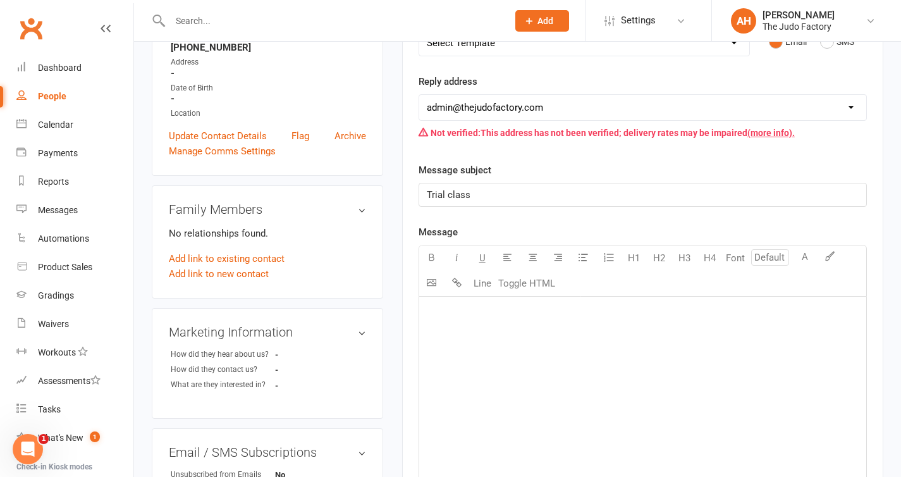
click at [514, 326] on div "﻿" at bounding box center [642, 392] width 447 height 190
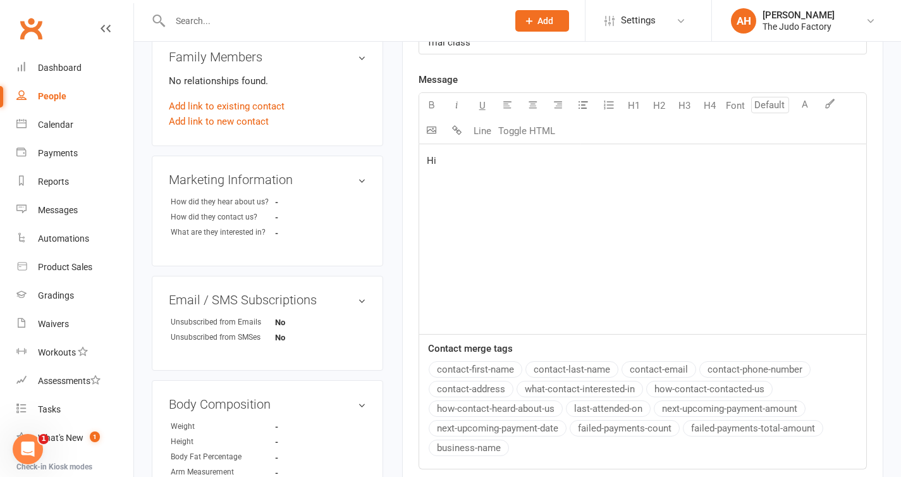
scroll to position [441, 0]
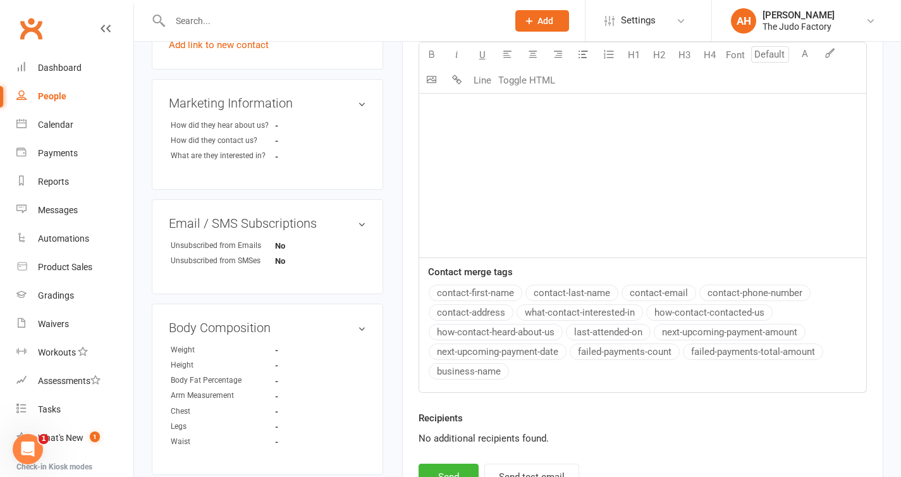
click at [483, 293] on button "contact-first-name" at bounding box center [476, 293] width 94 height 16
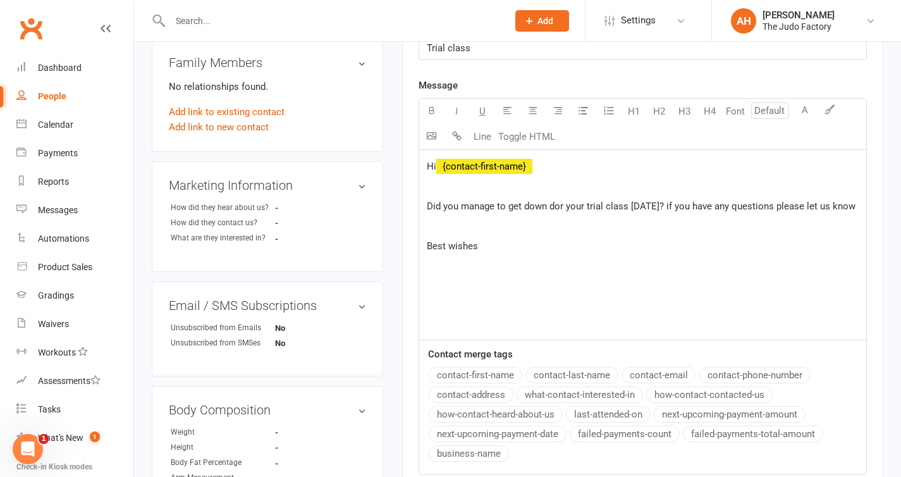
scroll to position [498, 0]
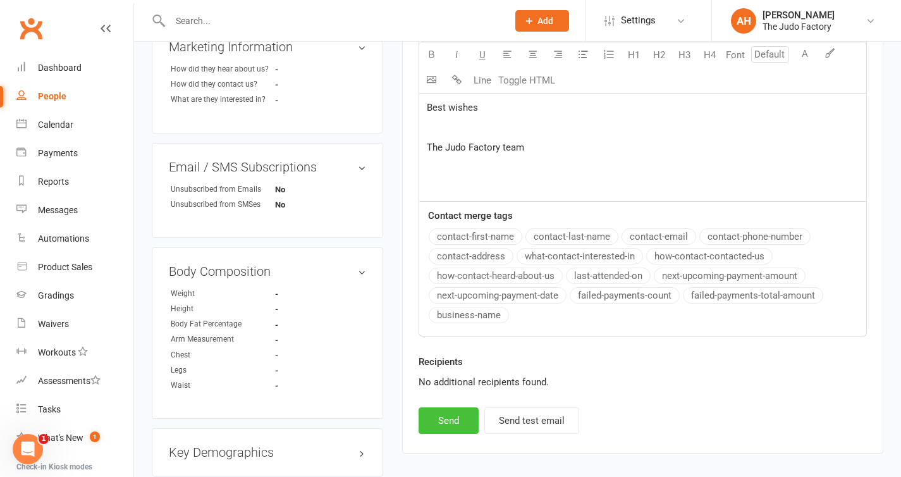
click at [453, 422] on button "Send" at bounding box center [449, 420] width 60 height 27
select select "0"
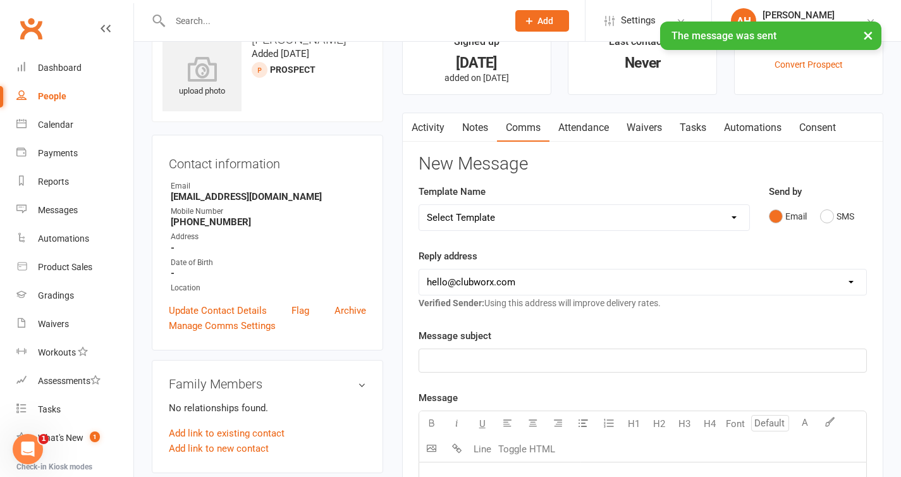
scroll to position [0, 0]
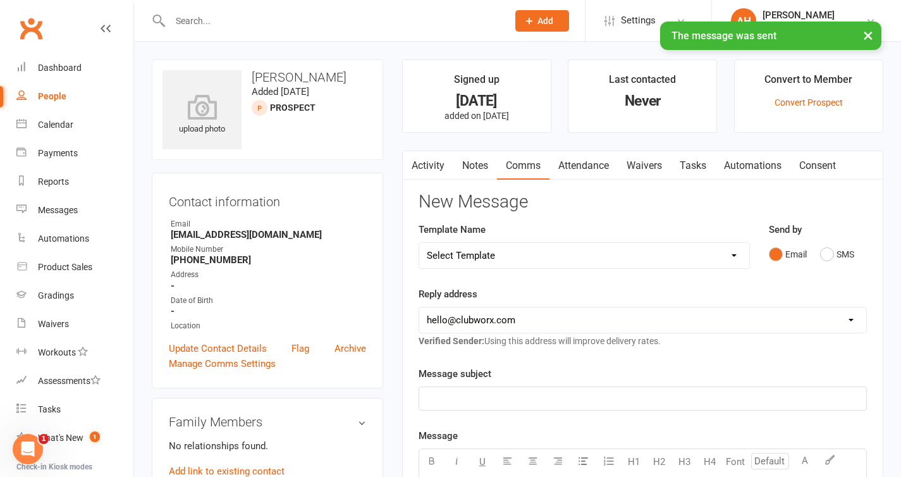
click at [471, 166] on link "Notes" at bounding box center [475, 165] width 44 height 29
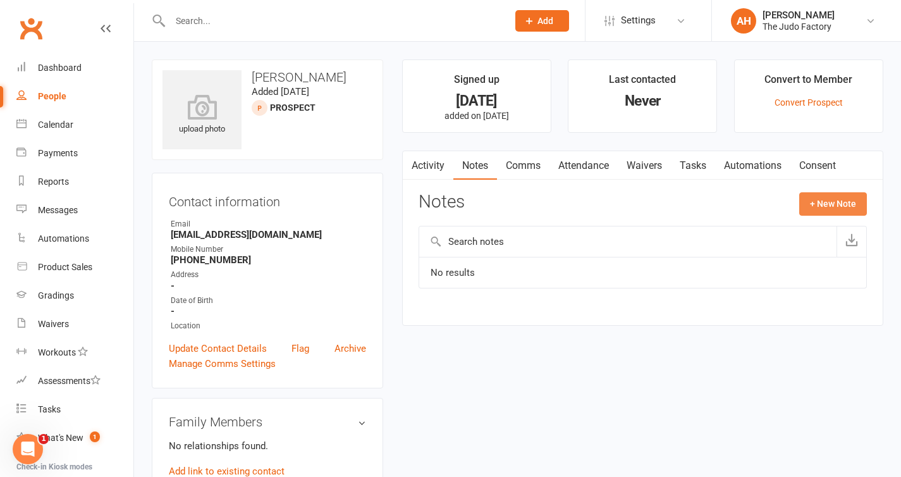
click at [829, 206] on button "+ New Note" at bounding box center [833, 203] width 68 height 23
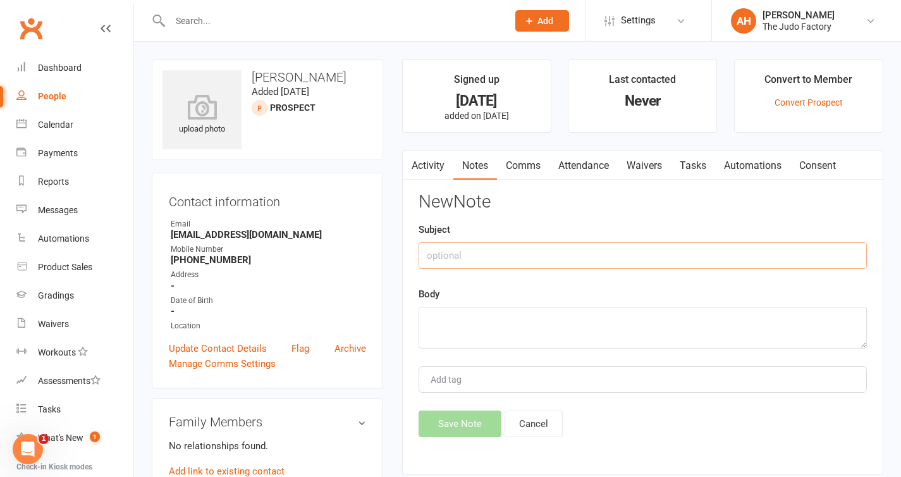
click at [517, 263] on input "text" at bounding box center [643, 255] width 448 height 27
type input "f"
type input "post trial follow up"
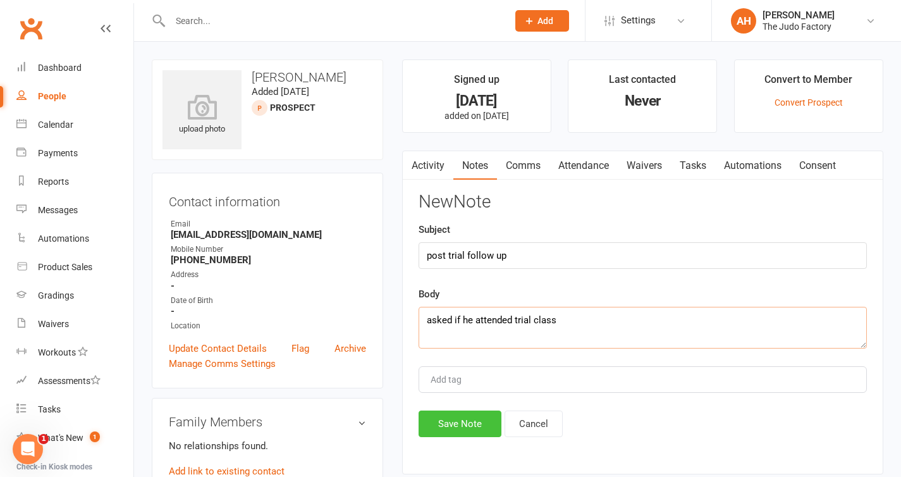
type textarea "asked if he attended trial class"
click at [469, 420] on button "Save Note" at bounding box center [460, 423] width 83 height 27
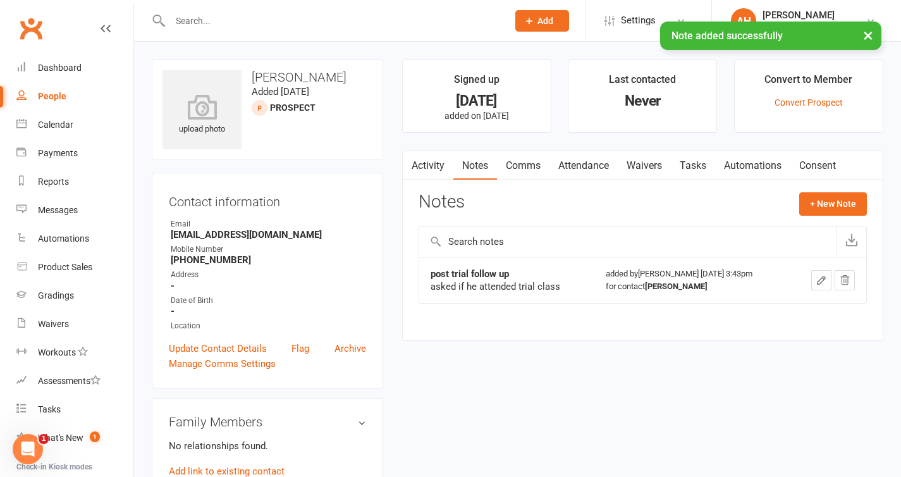
click at [58, 100] on div "People" at bounding box center [52, 96] width 28 height 10
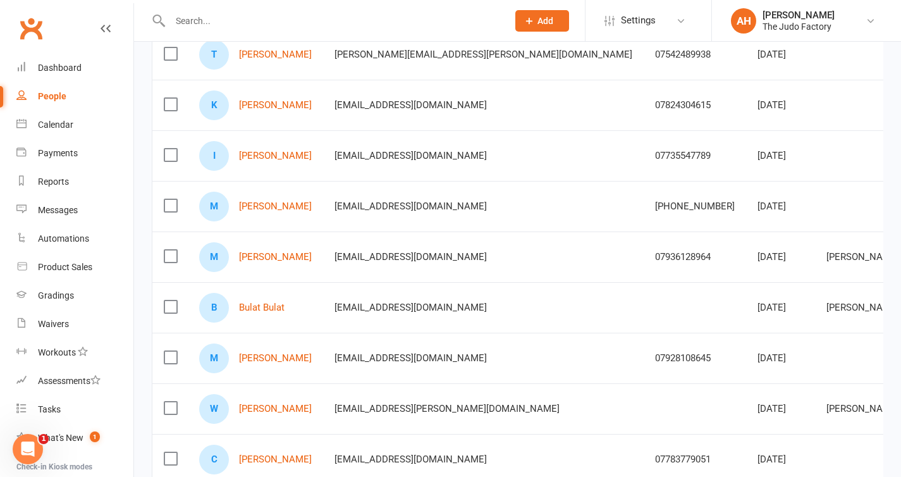
scroll to position [254, 0]
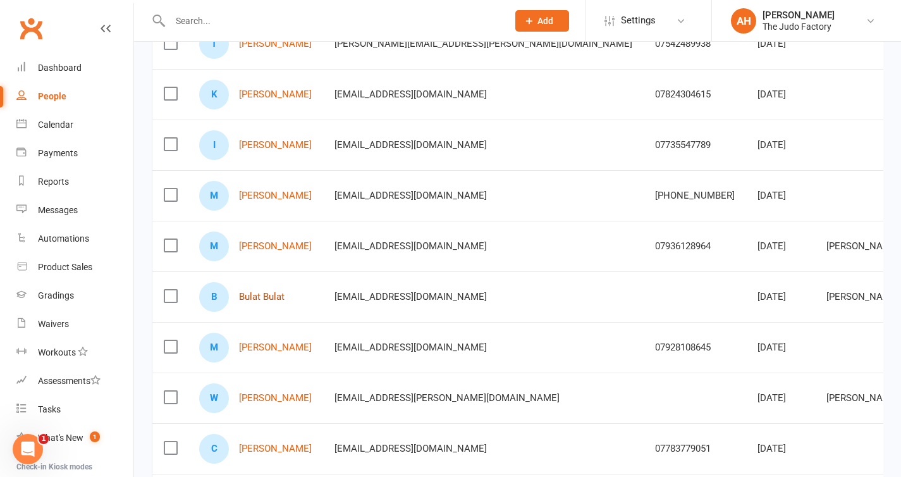
click at [275, 300] on link "Bulat Bulat" at bounding box center [262, 296] width 46 height 11
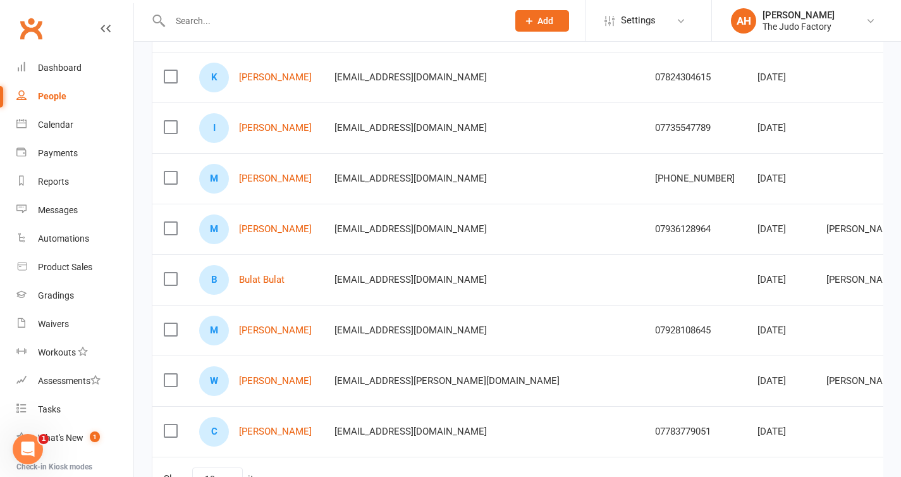
scroll to position [278, 0]
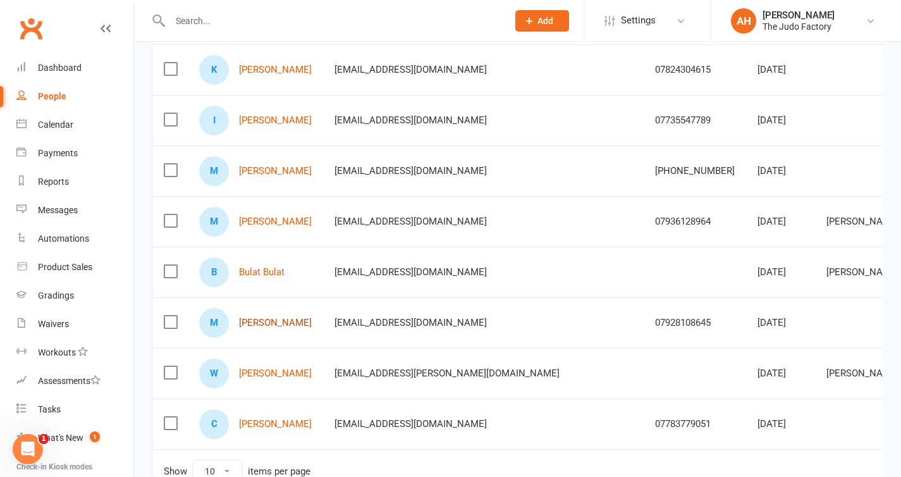
click at [273, 325] on link "[PERSON_NAME]" at bounding box center [275, 322] width 73 height 11
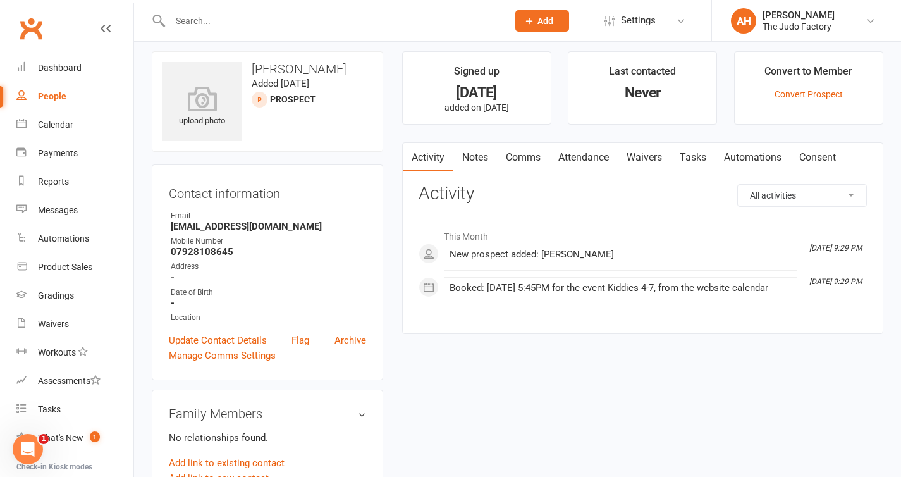
scroll to position [6, 0]
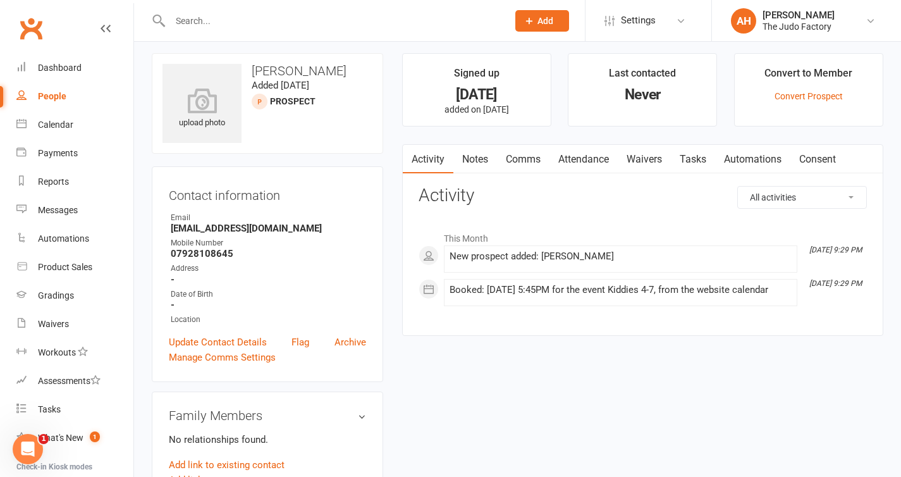
click at [533, 163] on link "Comms" at bounding box center [523, 159] width 52 height 29
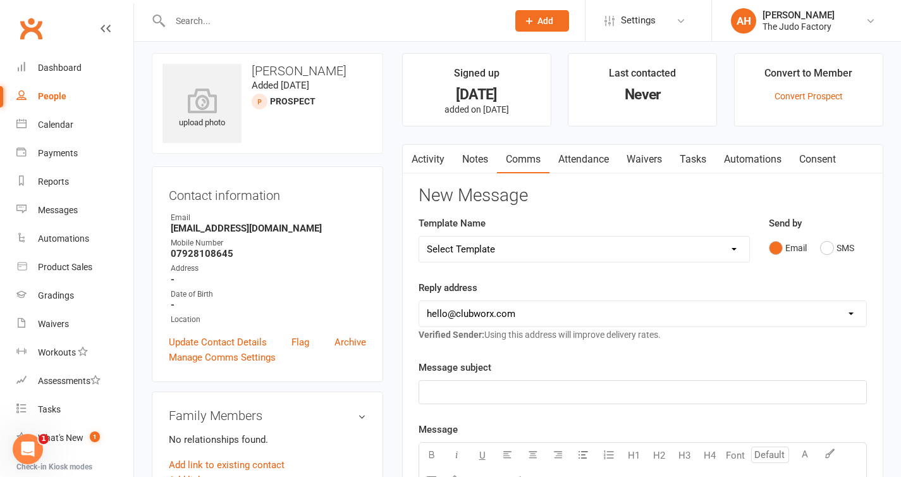
click at [505, 314] on select "[EMAIL_ADDRESS][DOMAIN_NAME] [EMAIL_ADDRESS][DOMAIN_NAME]" at bounding box center [642, 313] width 447 height 25
select select "1"
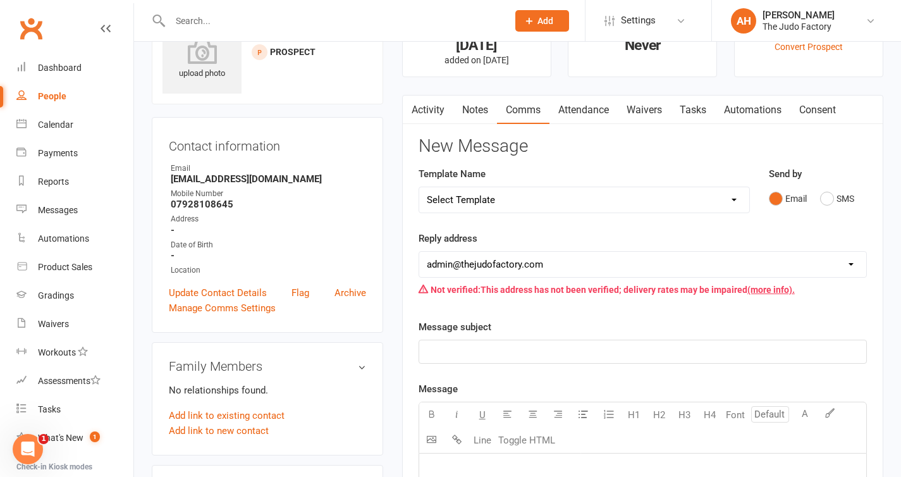
scroll to position [60, 0]
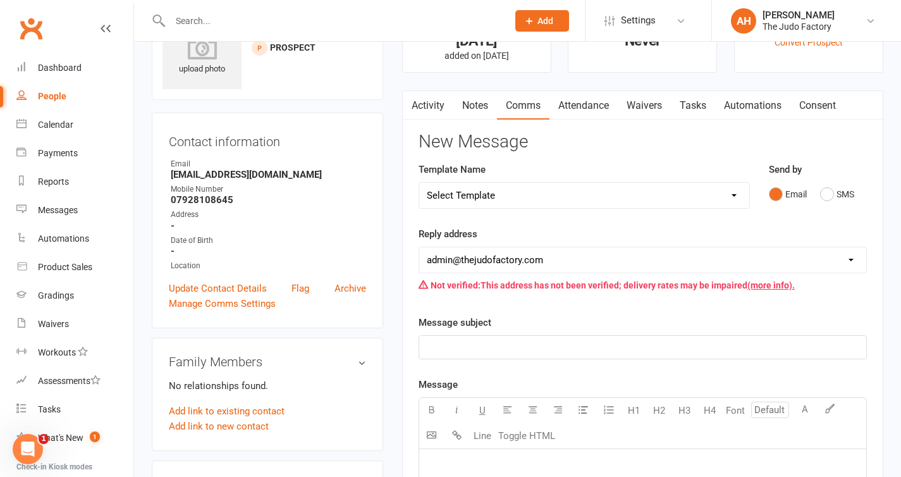
click at [496, 344] on p "﻿" at bounding box center [643, 347] width 432 height 15
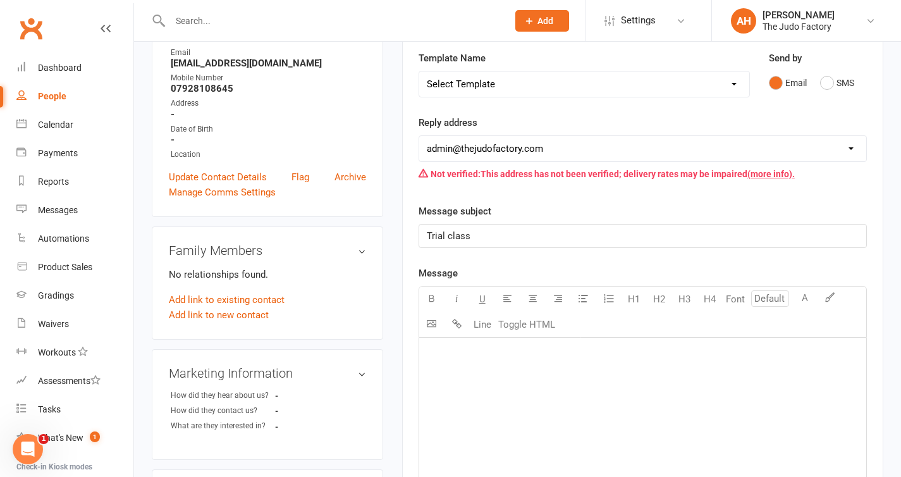
scroll to position [241, 0]
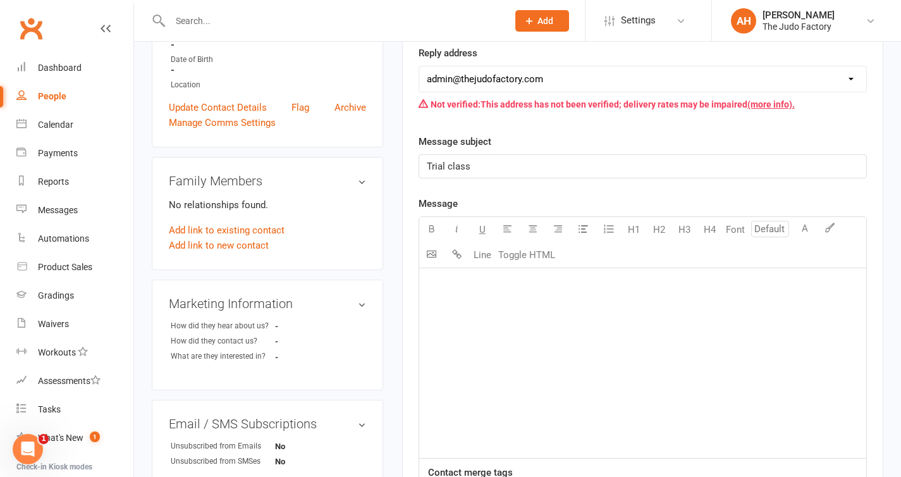
click at [529, 301] on div "﻿" at bounding box center [642, 363] width 447 height 190
